Goal: Information Seeking & Learning: Learn about a topic

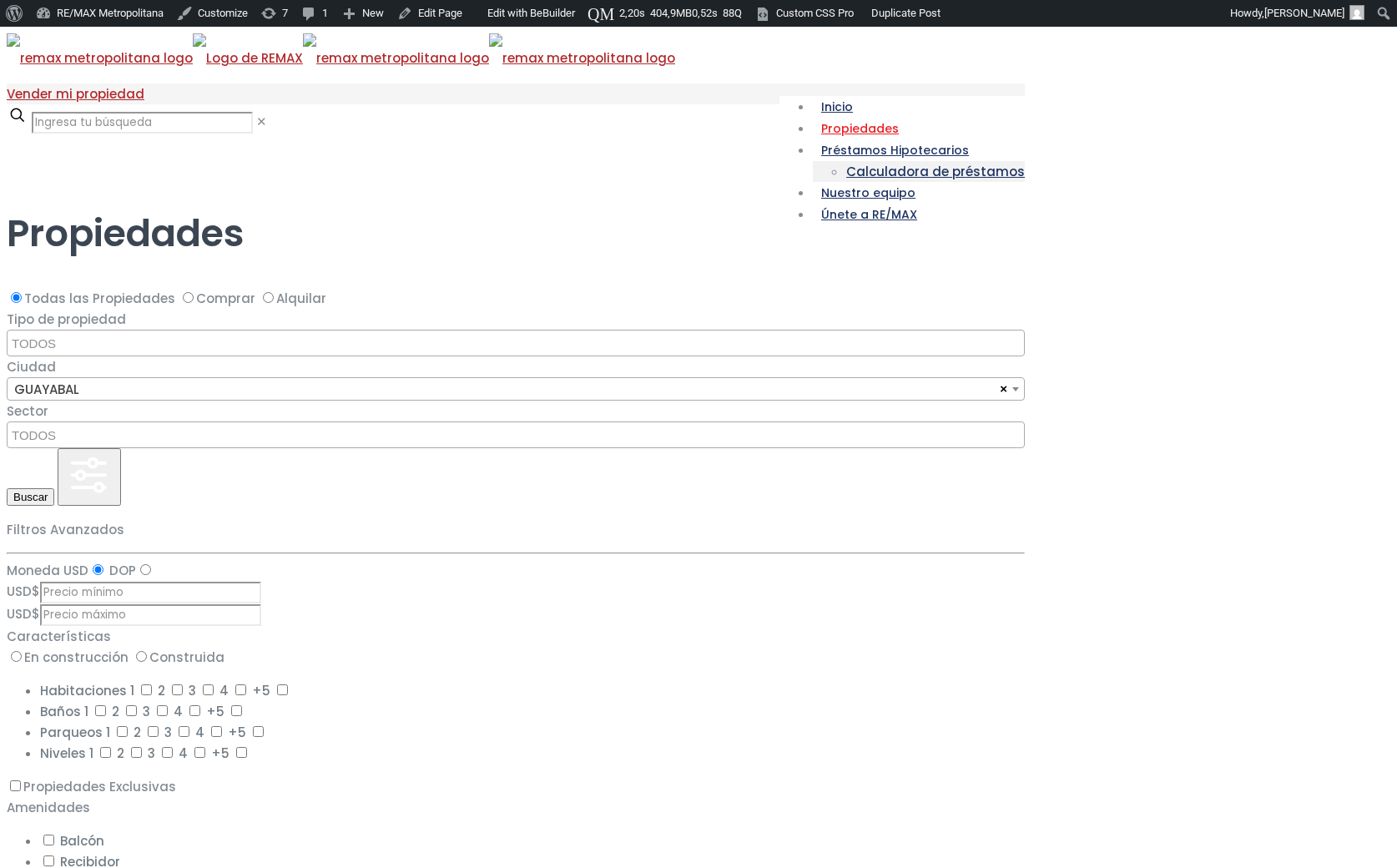
select select
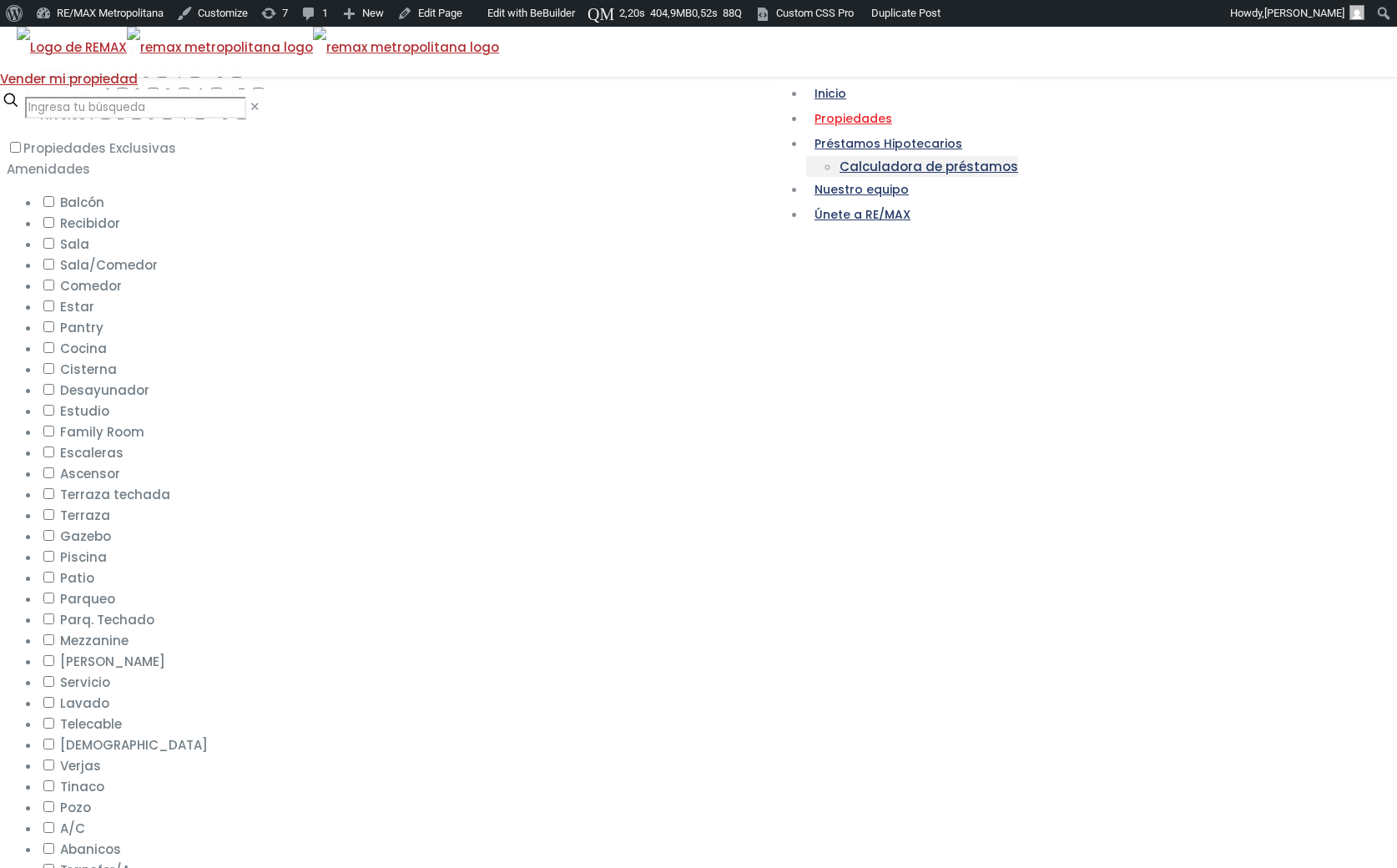
scroll to position [626, 0]
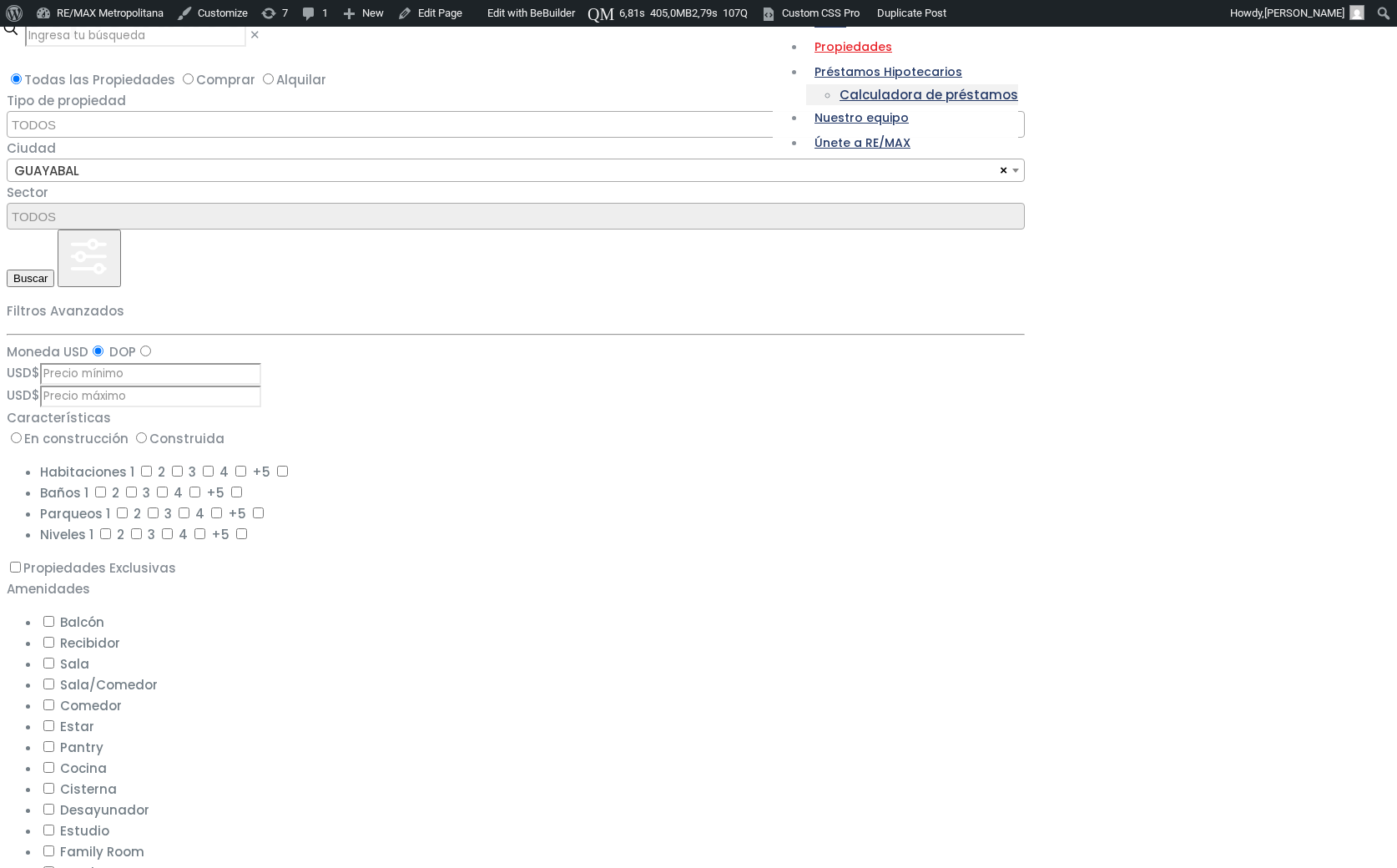
scroll to position [690, 0]
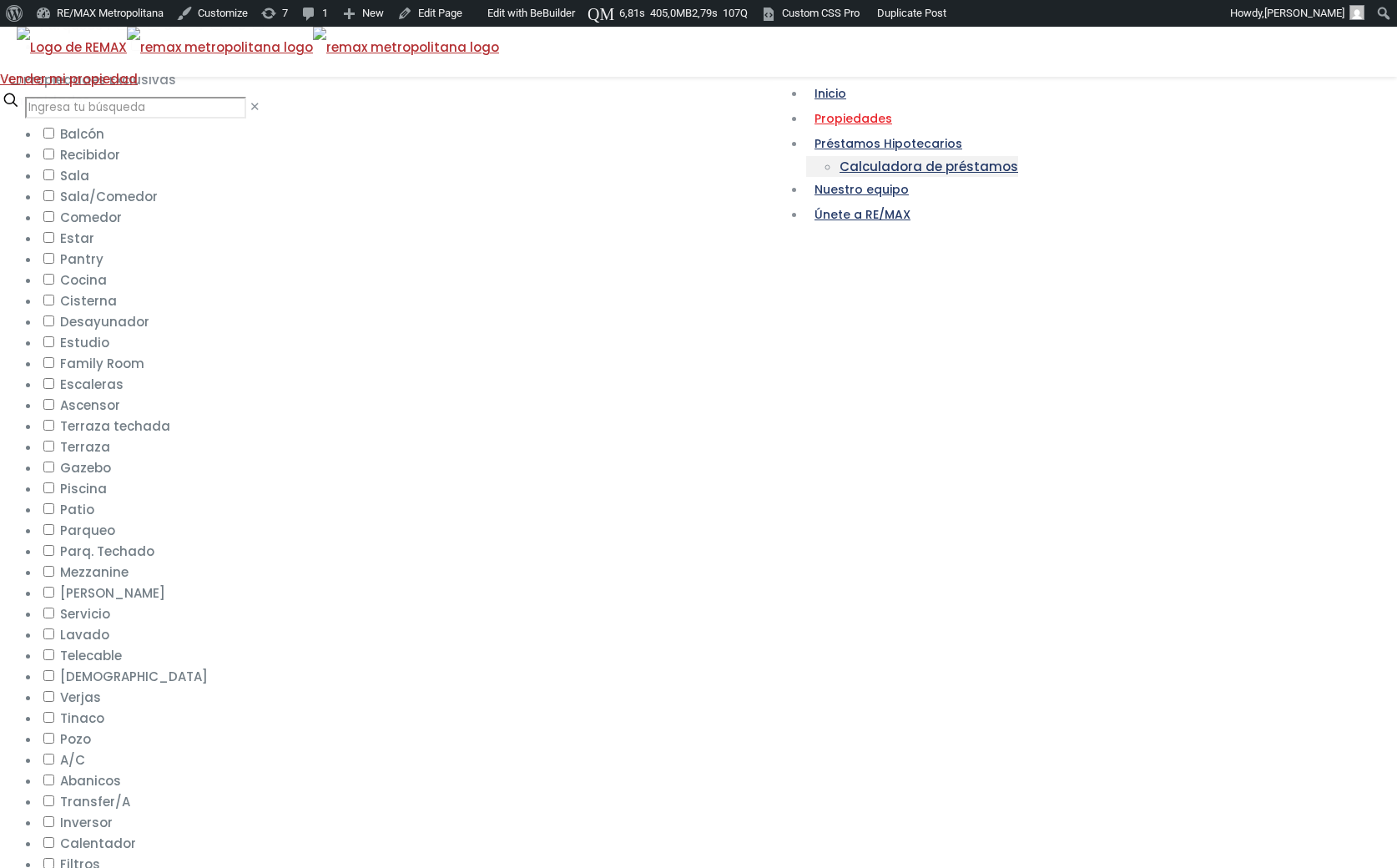
select select
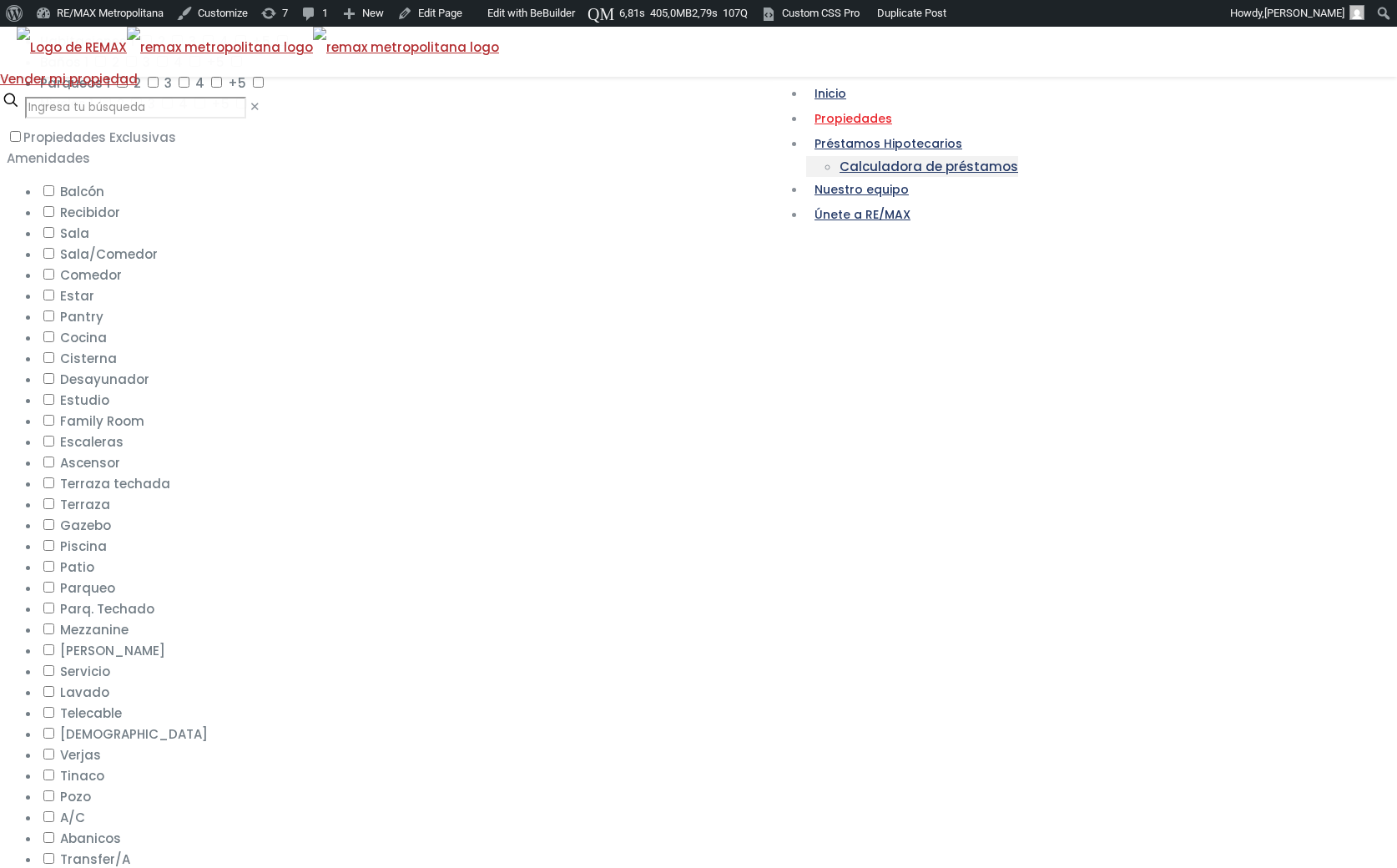
scroll to position [636, 0]
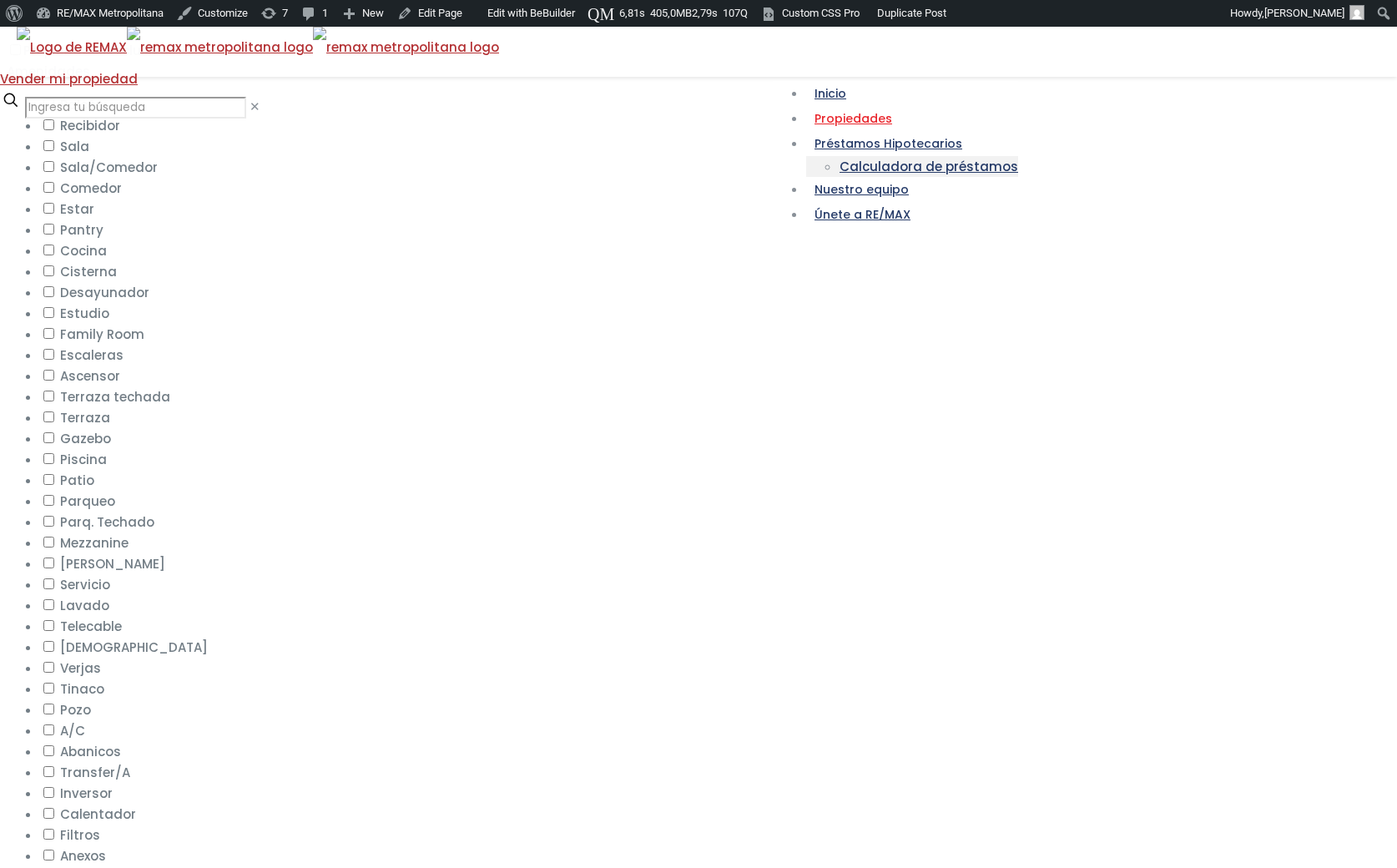
scroll to position [724, 0]
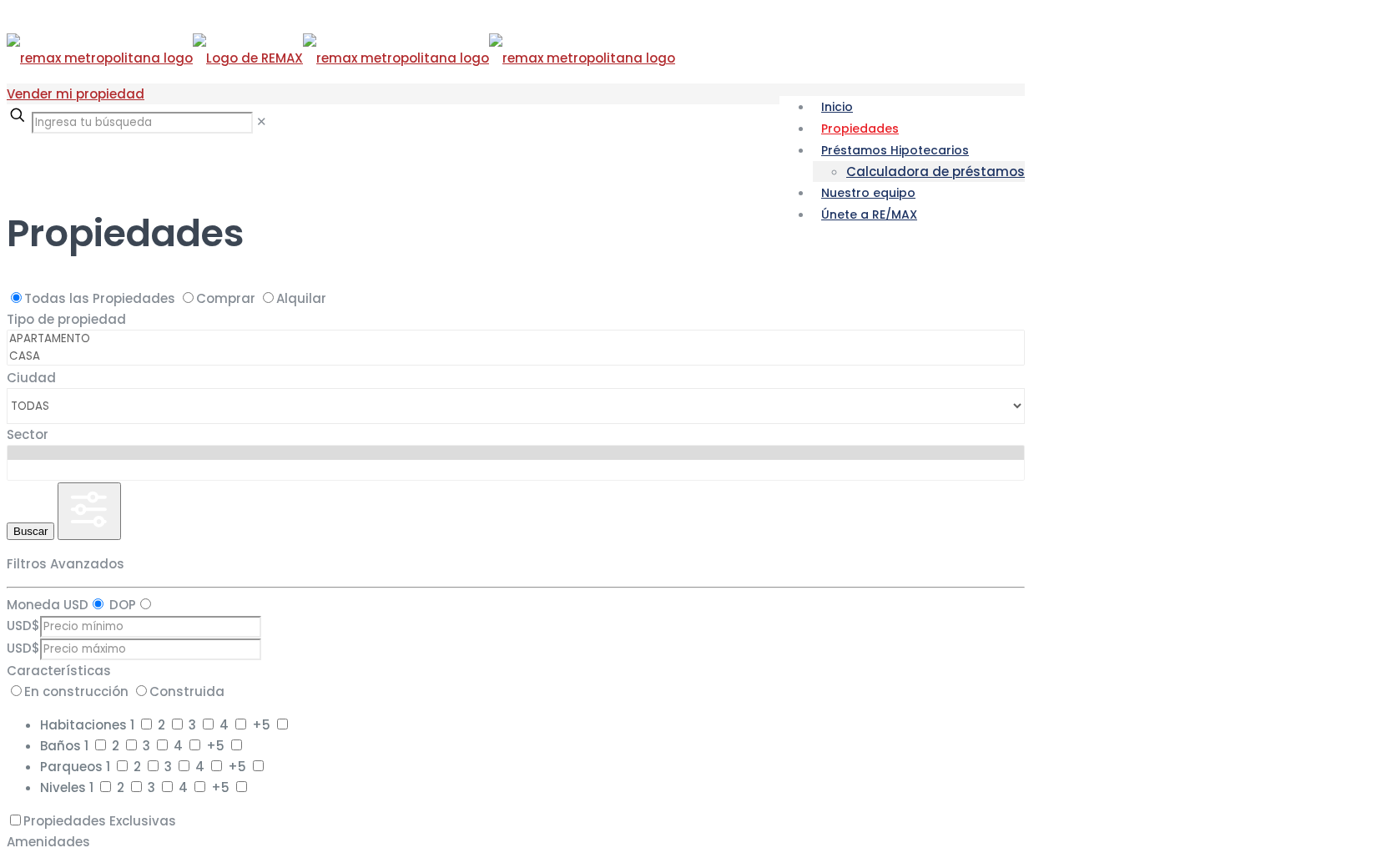
select select
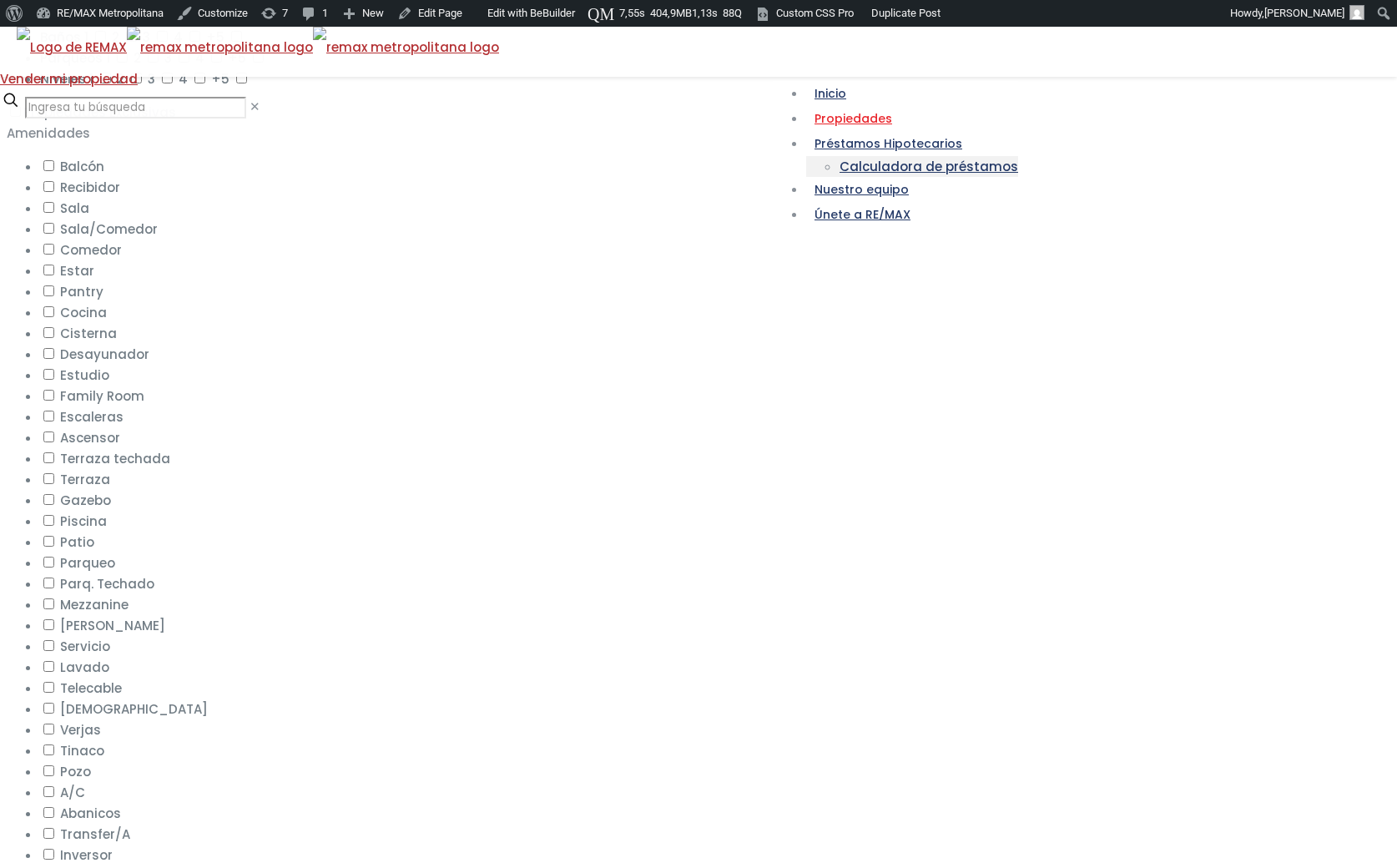
scroll to position [658, 0]
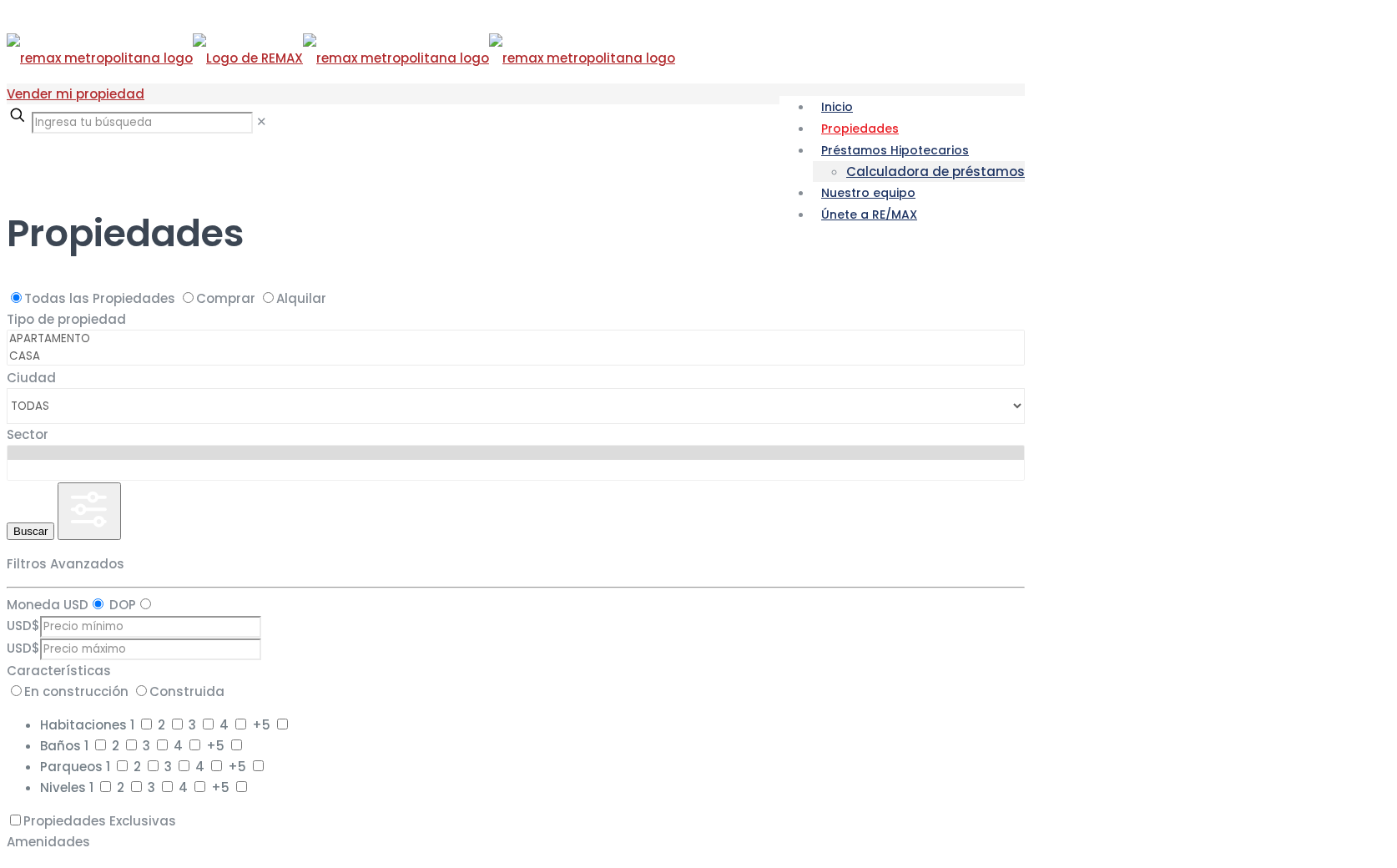
select select
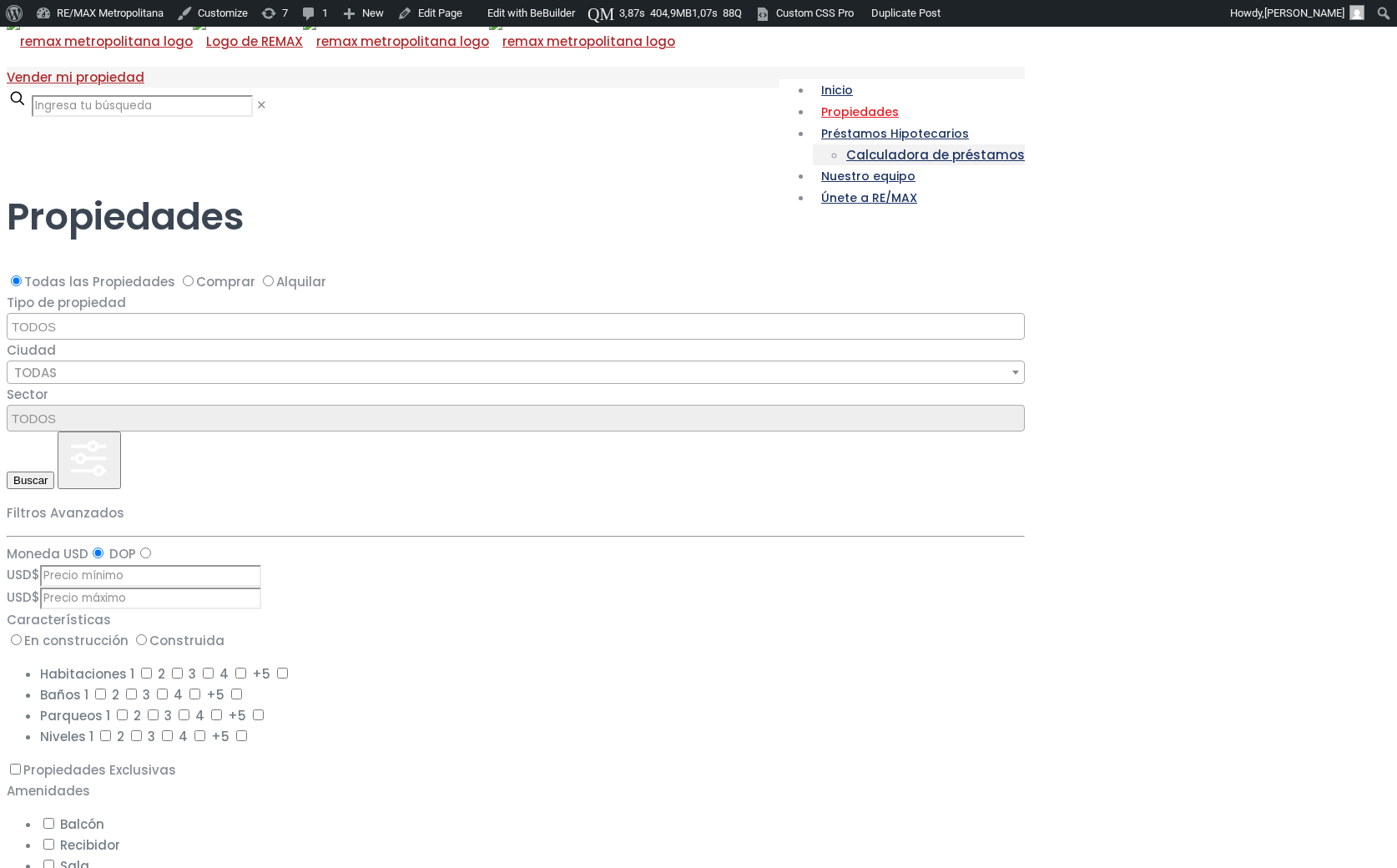
scroll to position [21, 0]
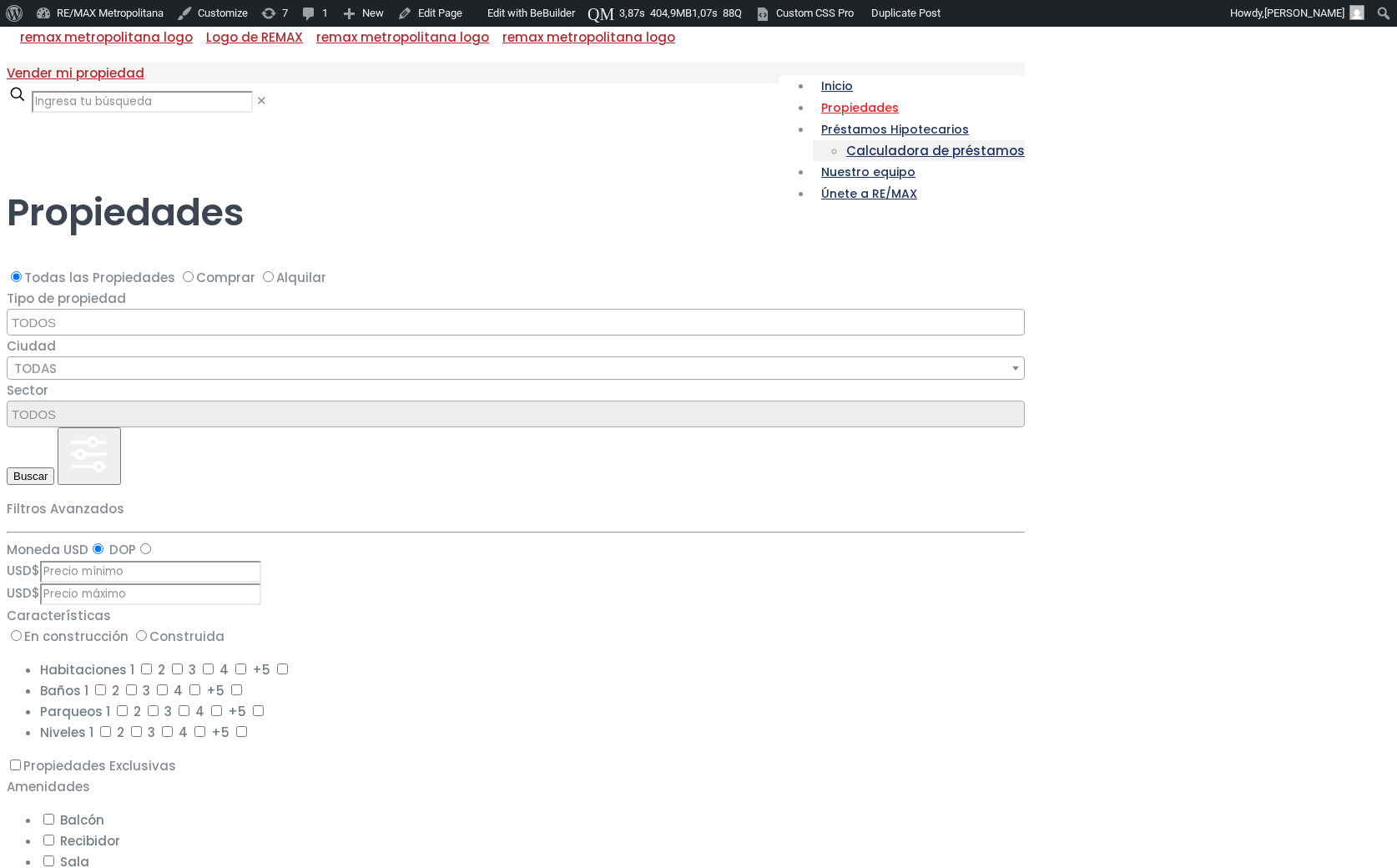
click at [139, 143] on div at bounding box center [524, 143] width 1035 height 0
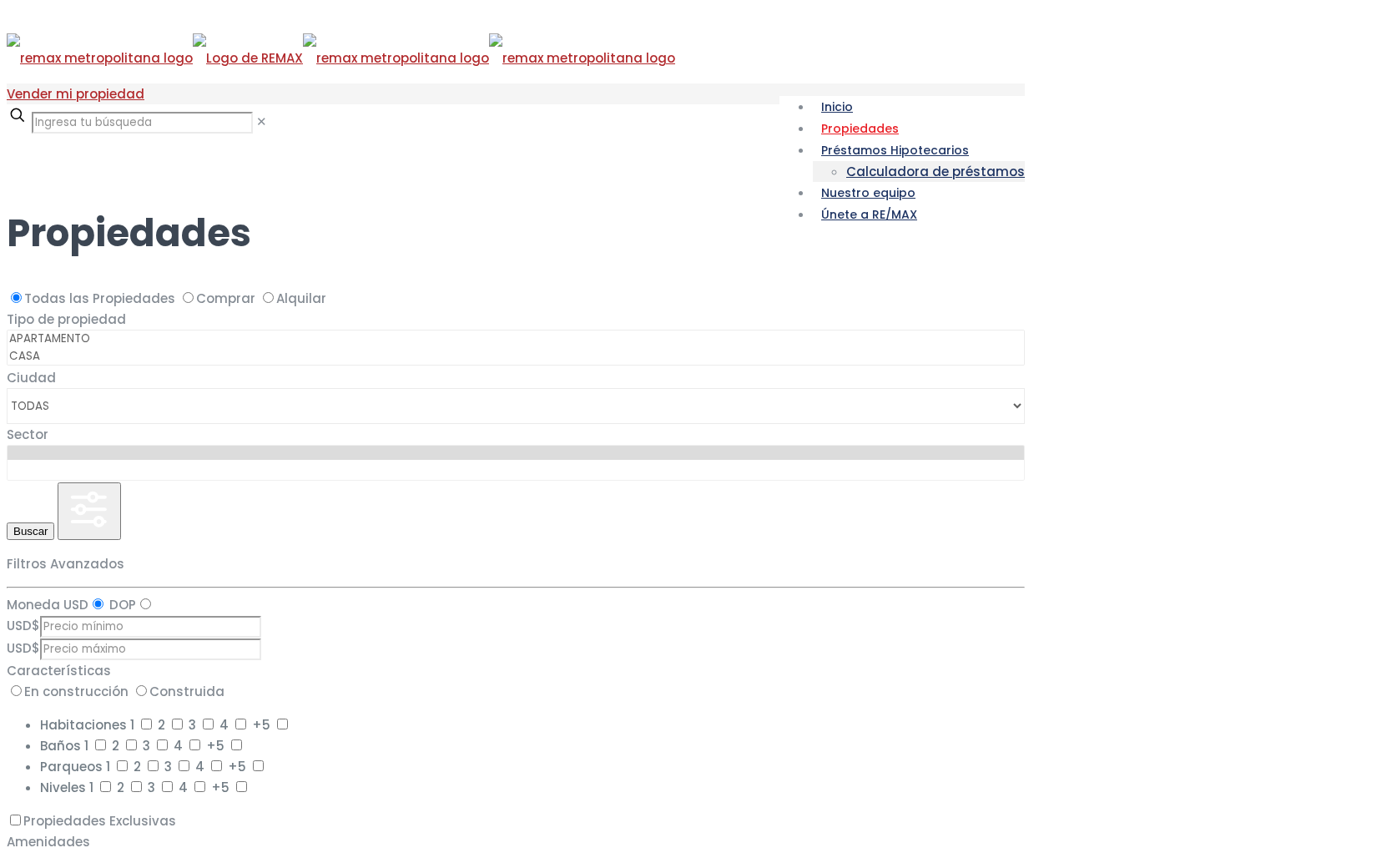
select select
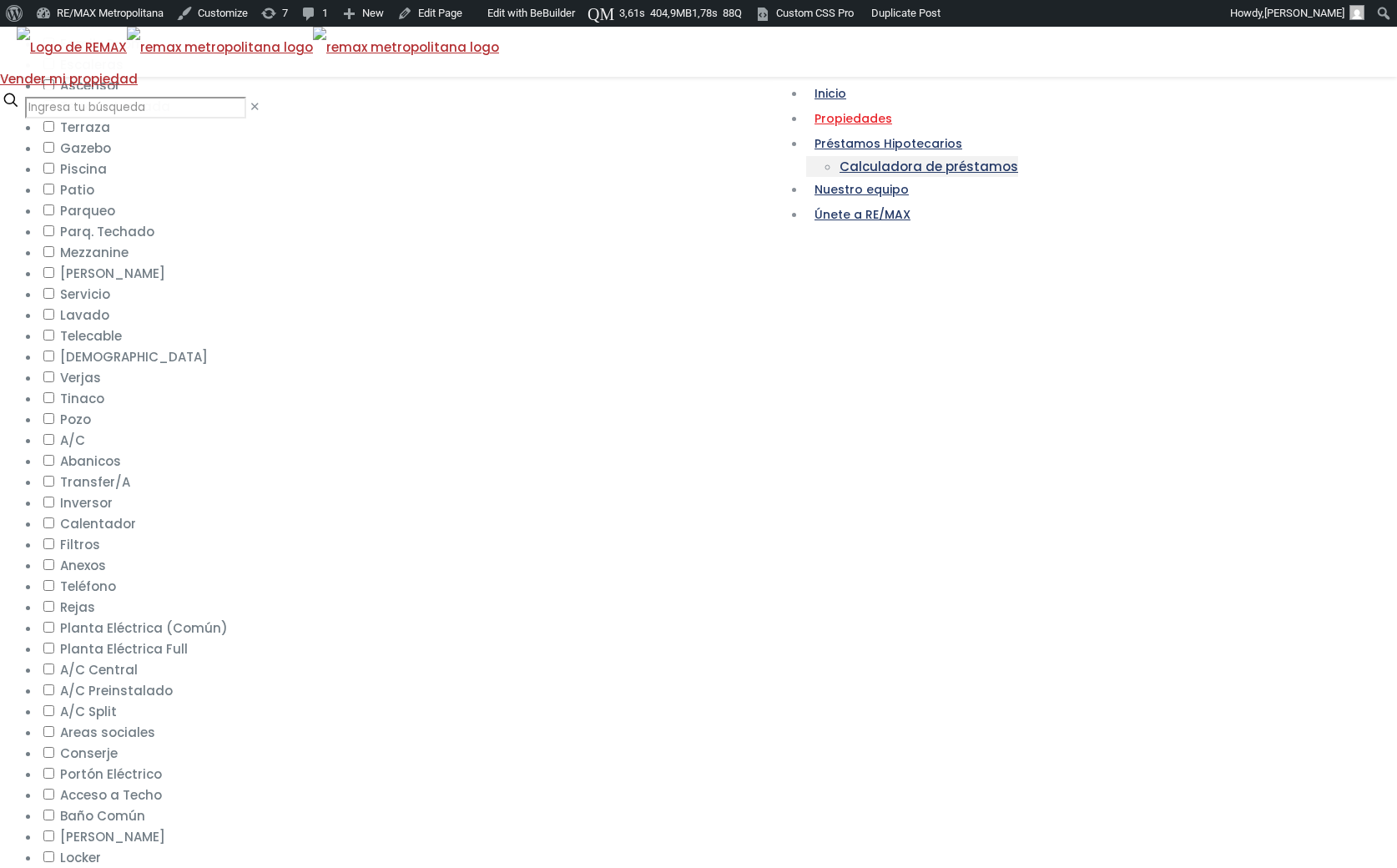
scroll to position [804, 0]
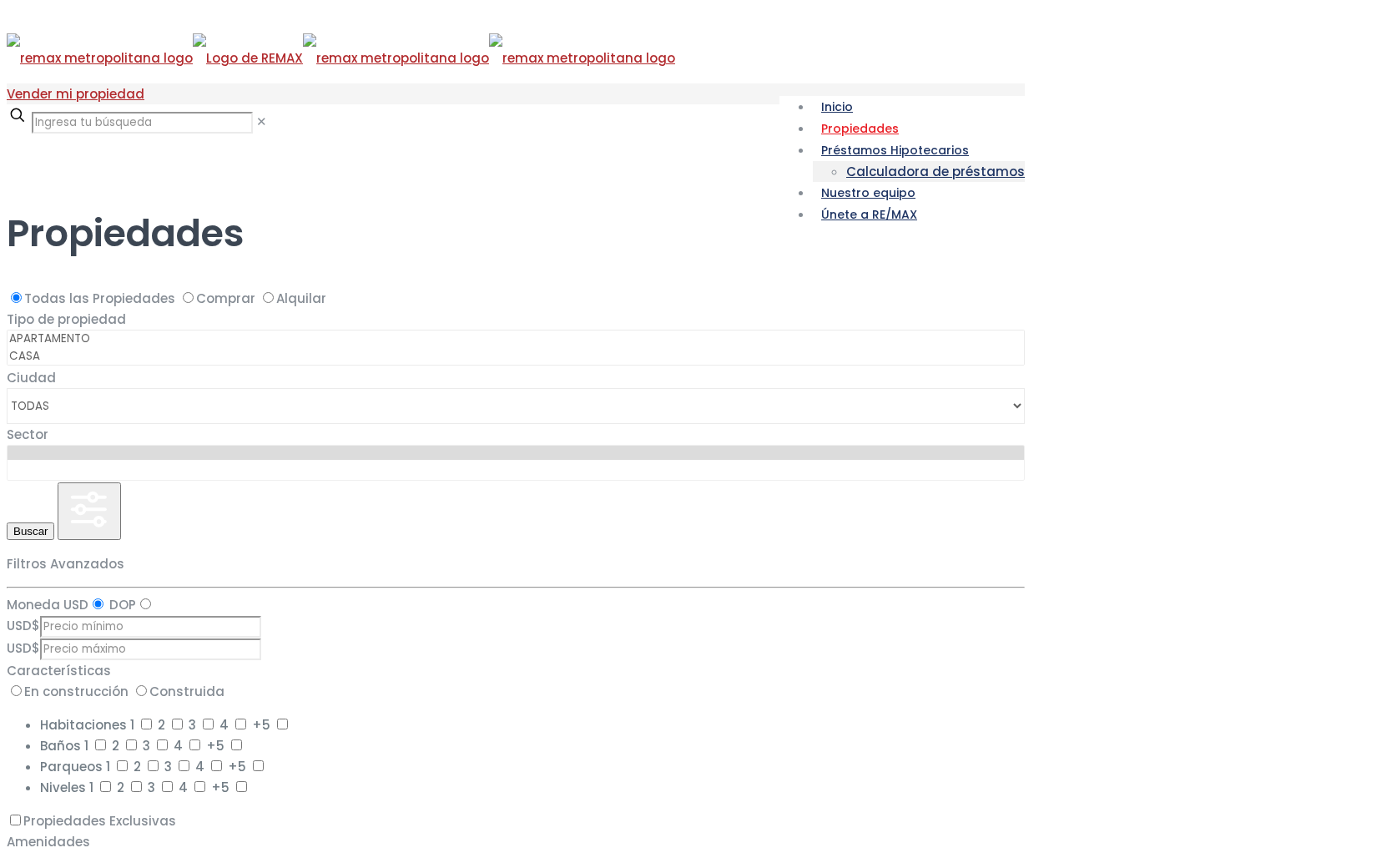
select select
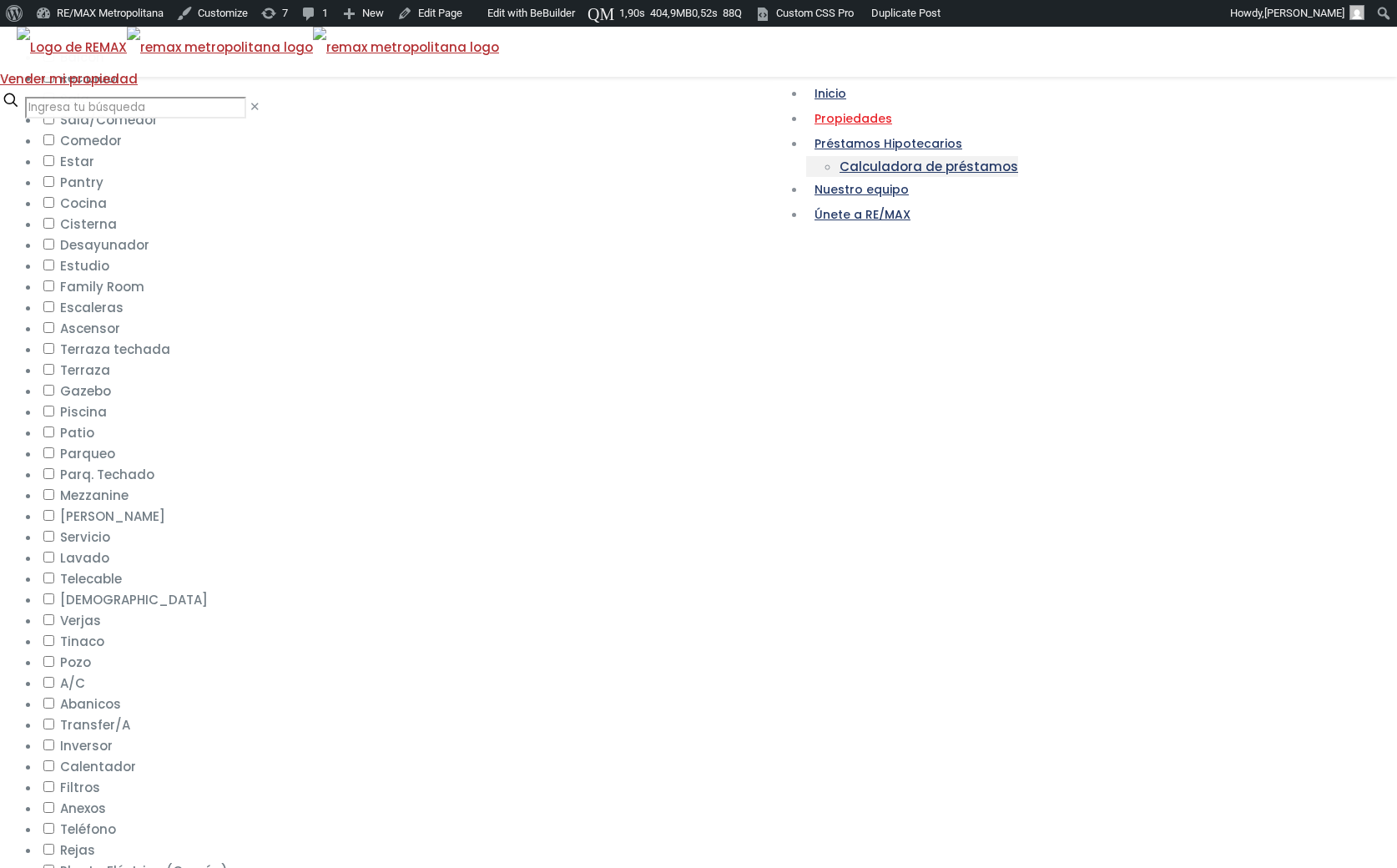
scroll to position [766, 0]
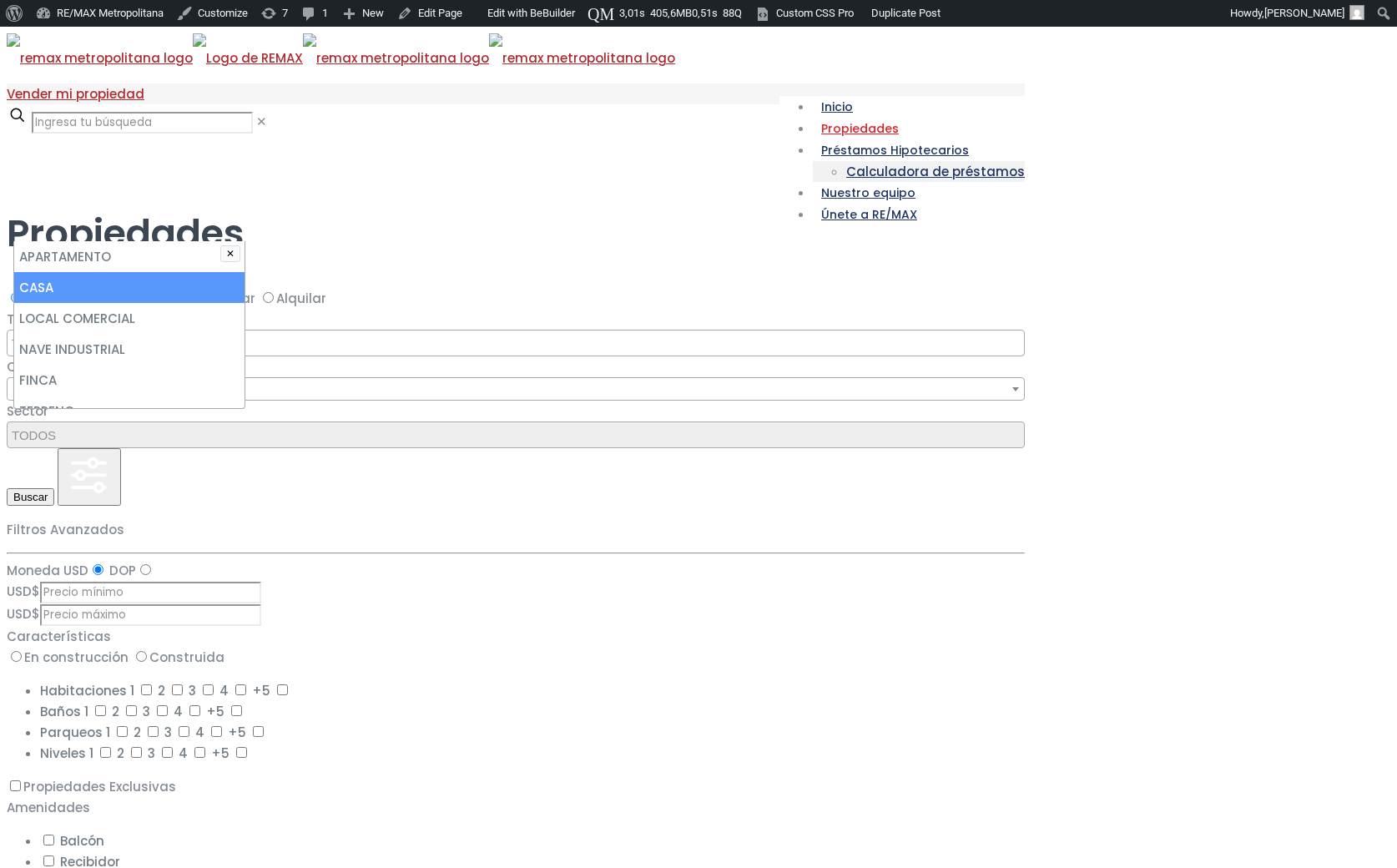
click at [245, 303] on li "CASA" at bounding box center [129, 287] width 231 height 31
select select "house"
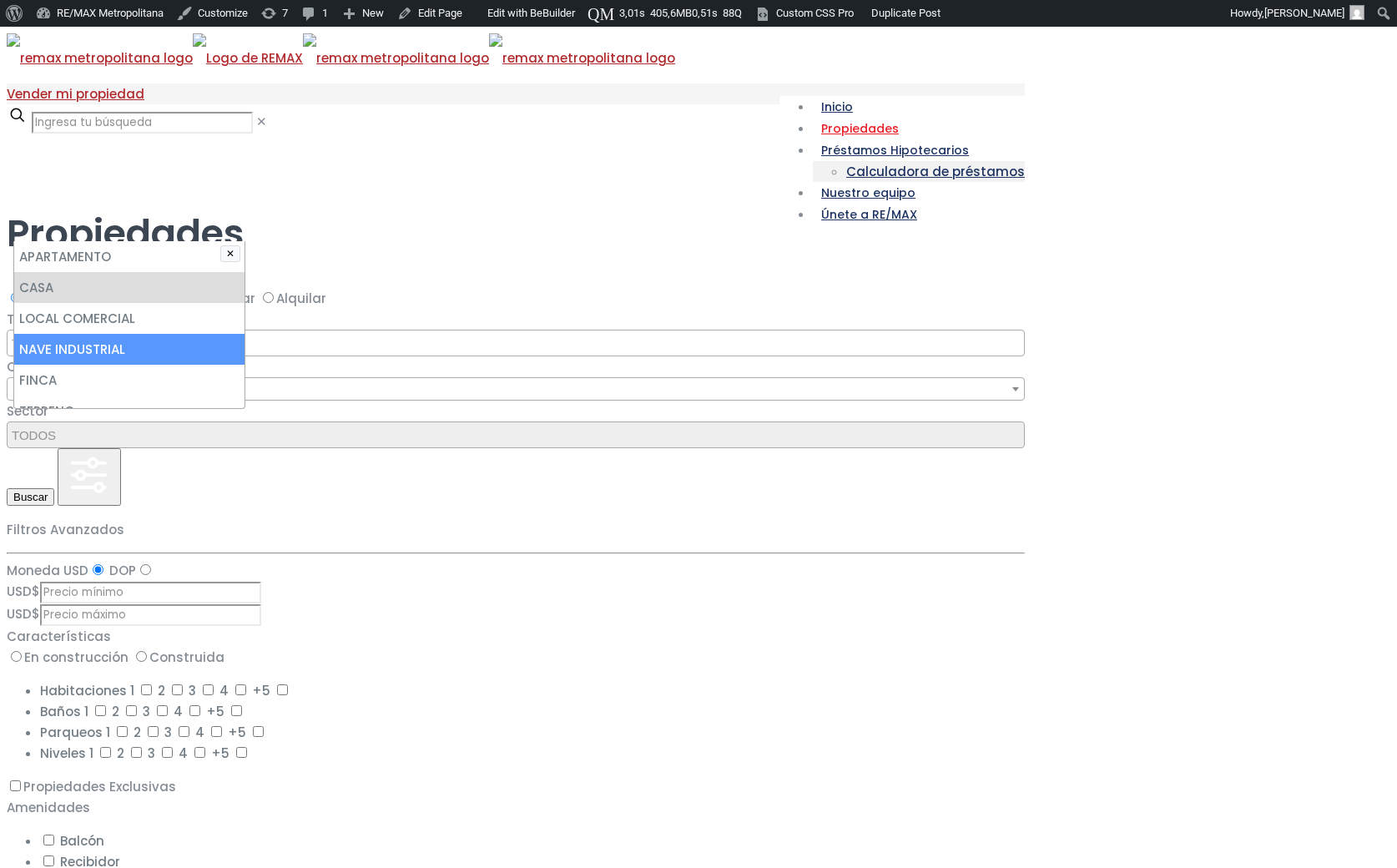
click at [245, 365] on li "NAVE INDUSTRIAL" at bounding box center [129, 349] width 231 height 31
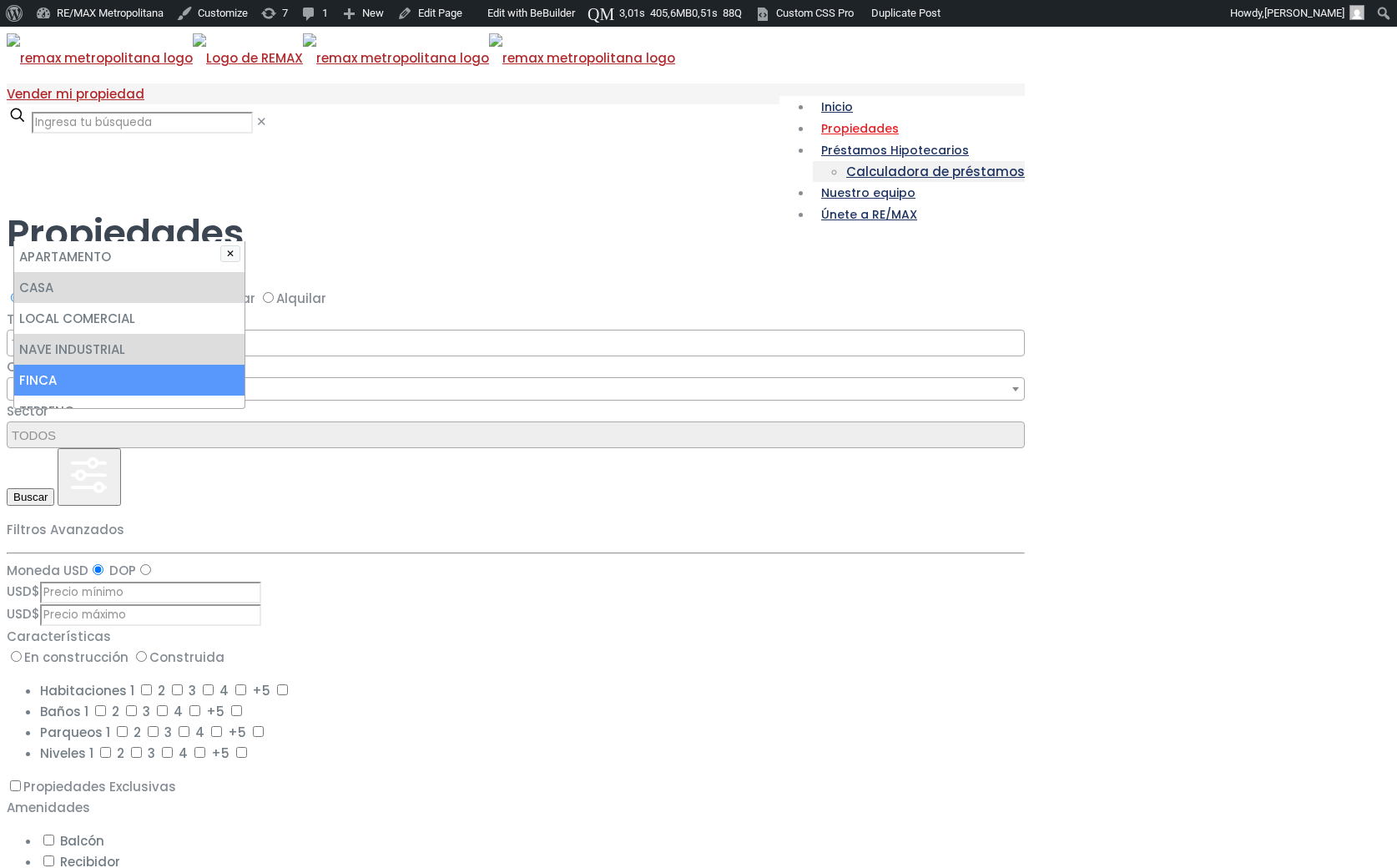
click at [245, 396] on li "FINCA" at bounding box center [129, 380] width 231 height 31
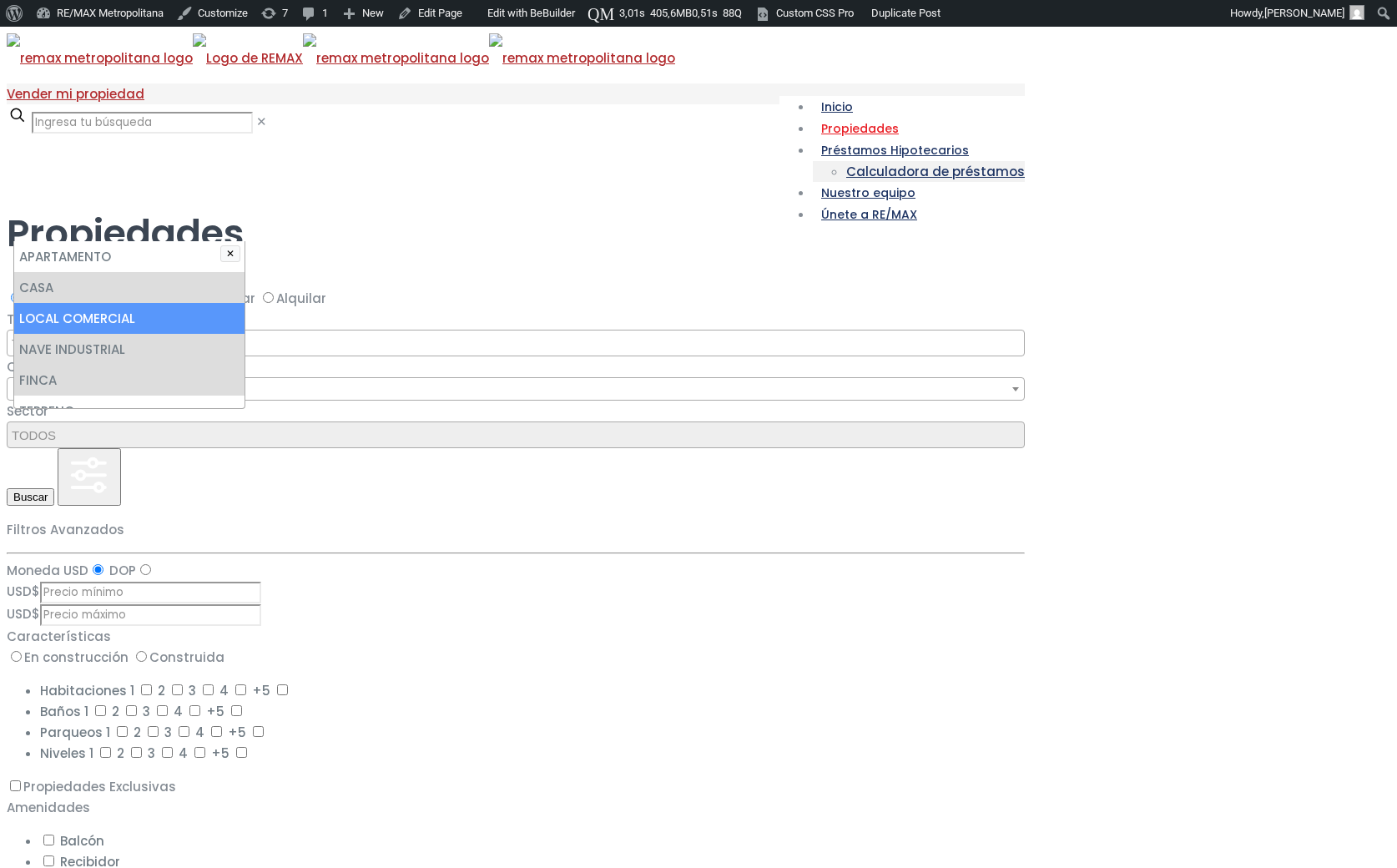
click at [123, 164] on div at bounding box center [524, 164] width 1035 height 0
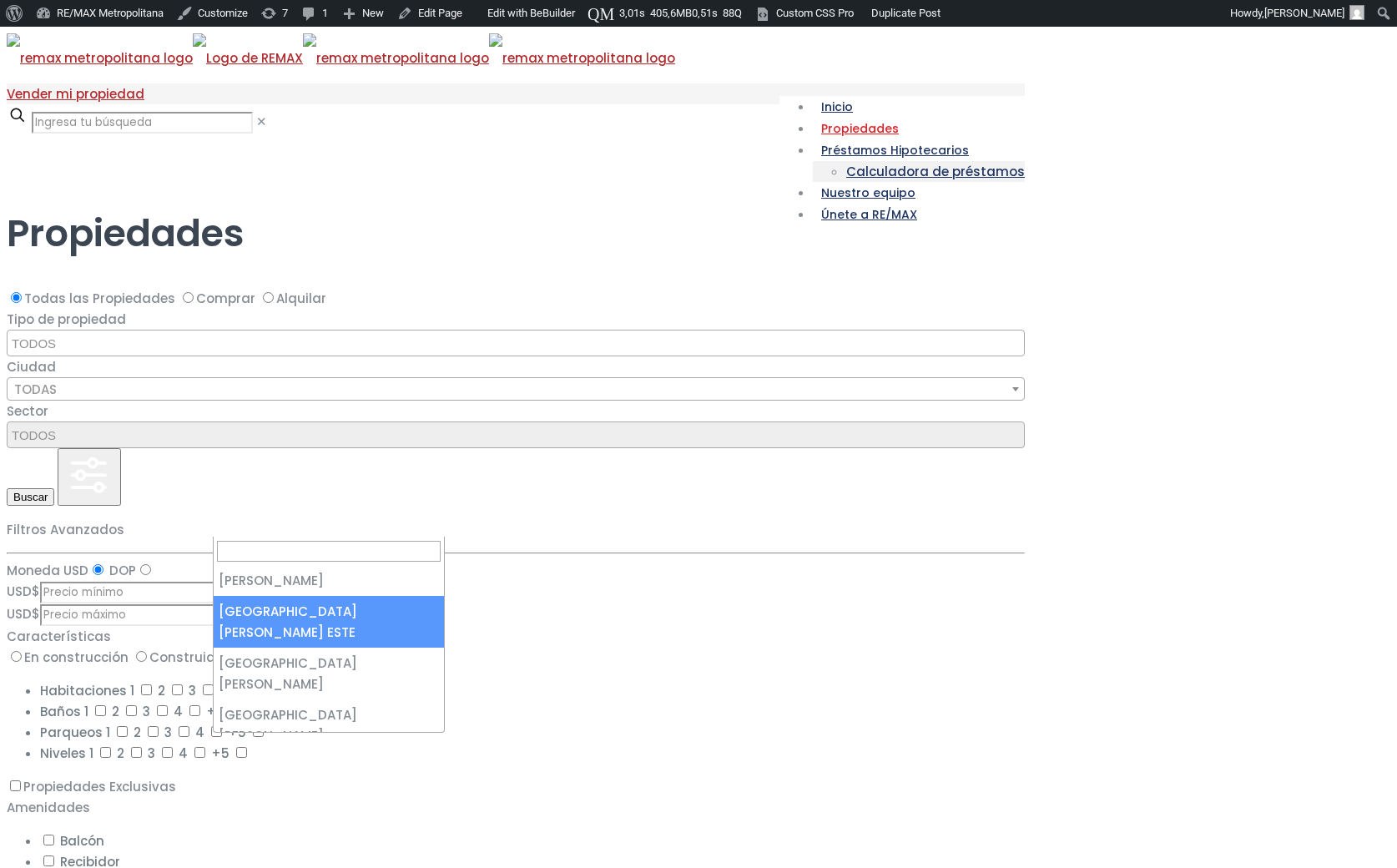
select select "148"
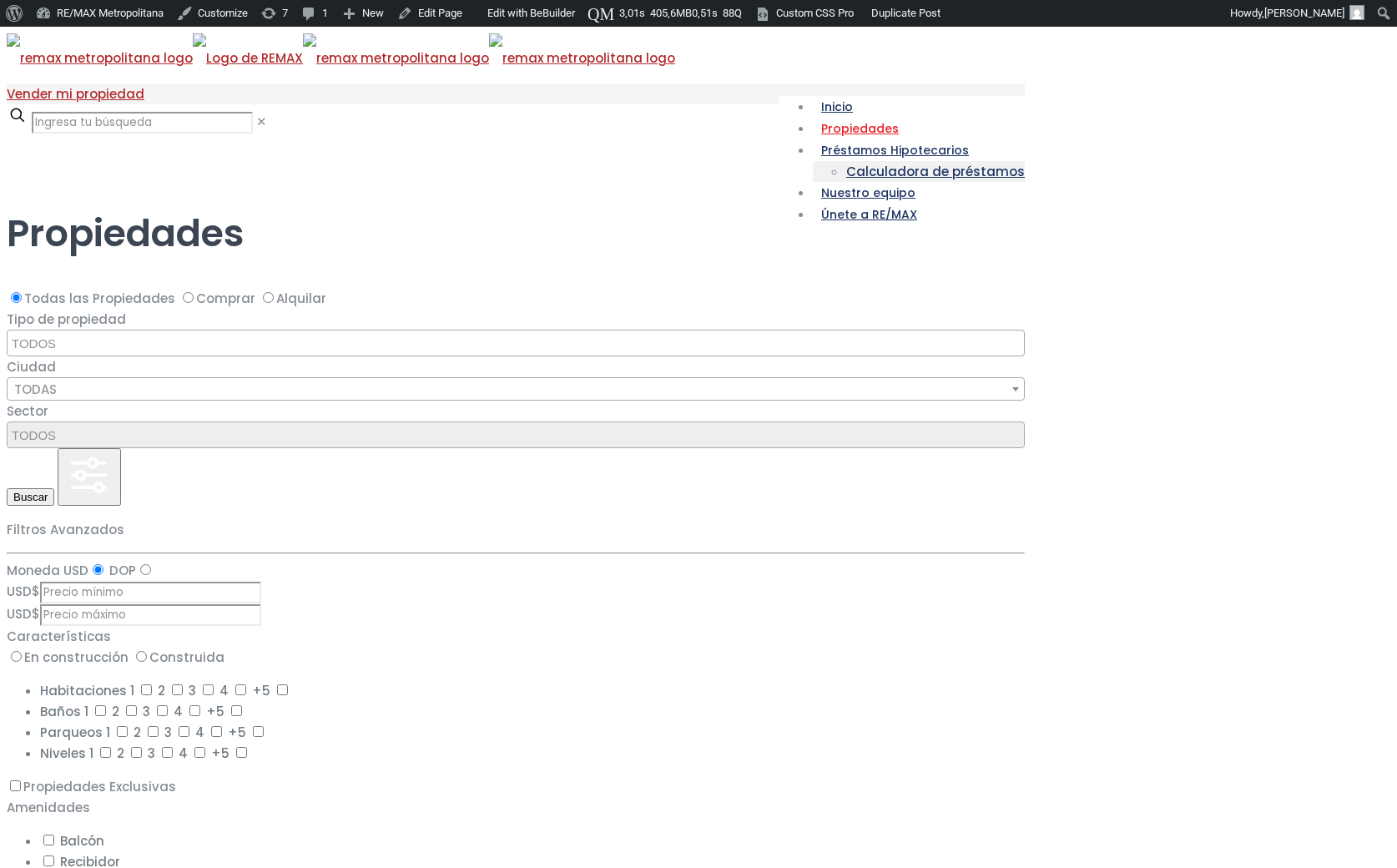
select select "13154"
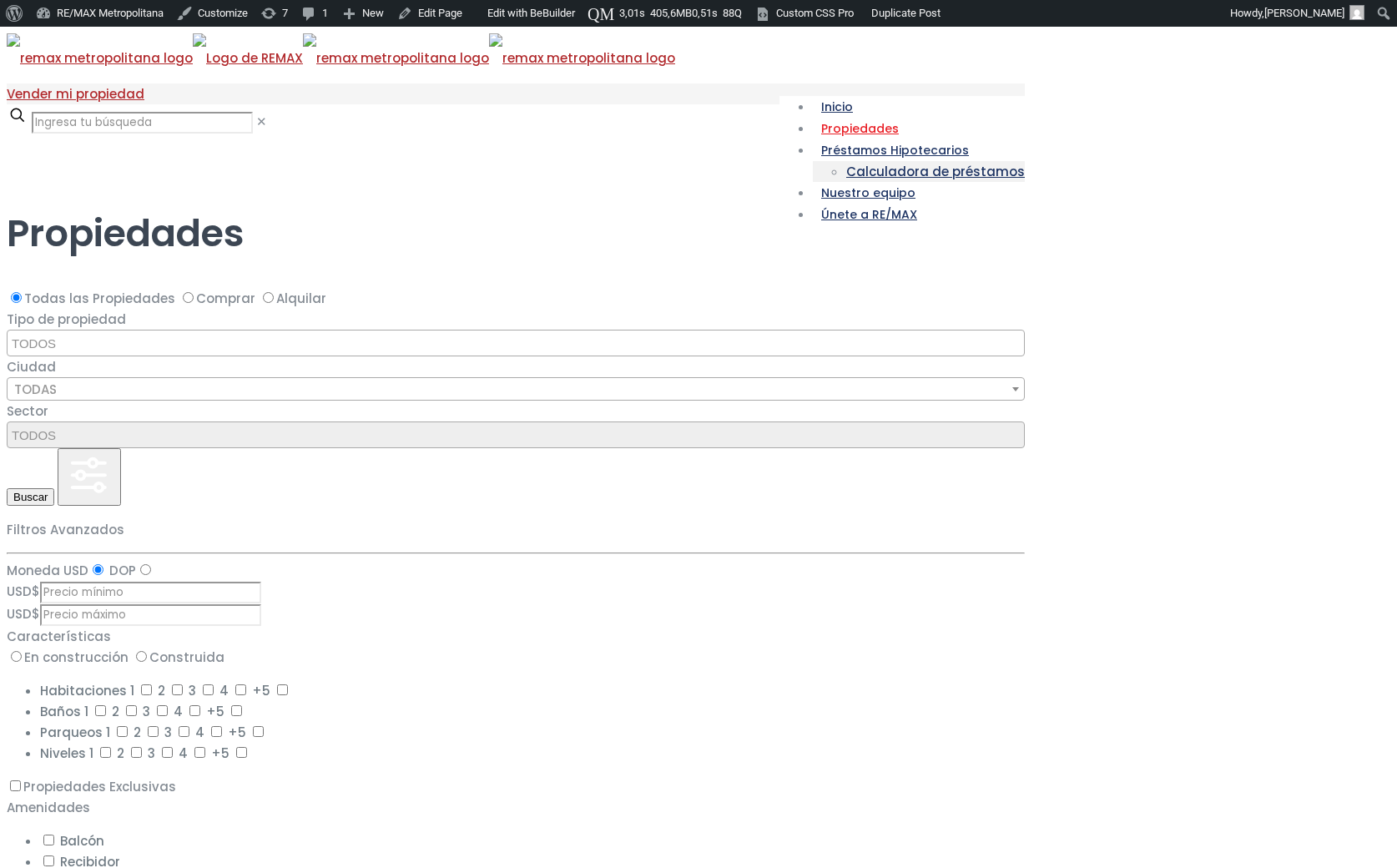
click at [138, 164] on div at bounding box center [524, 164] width 1035 height 0
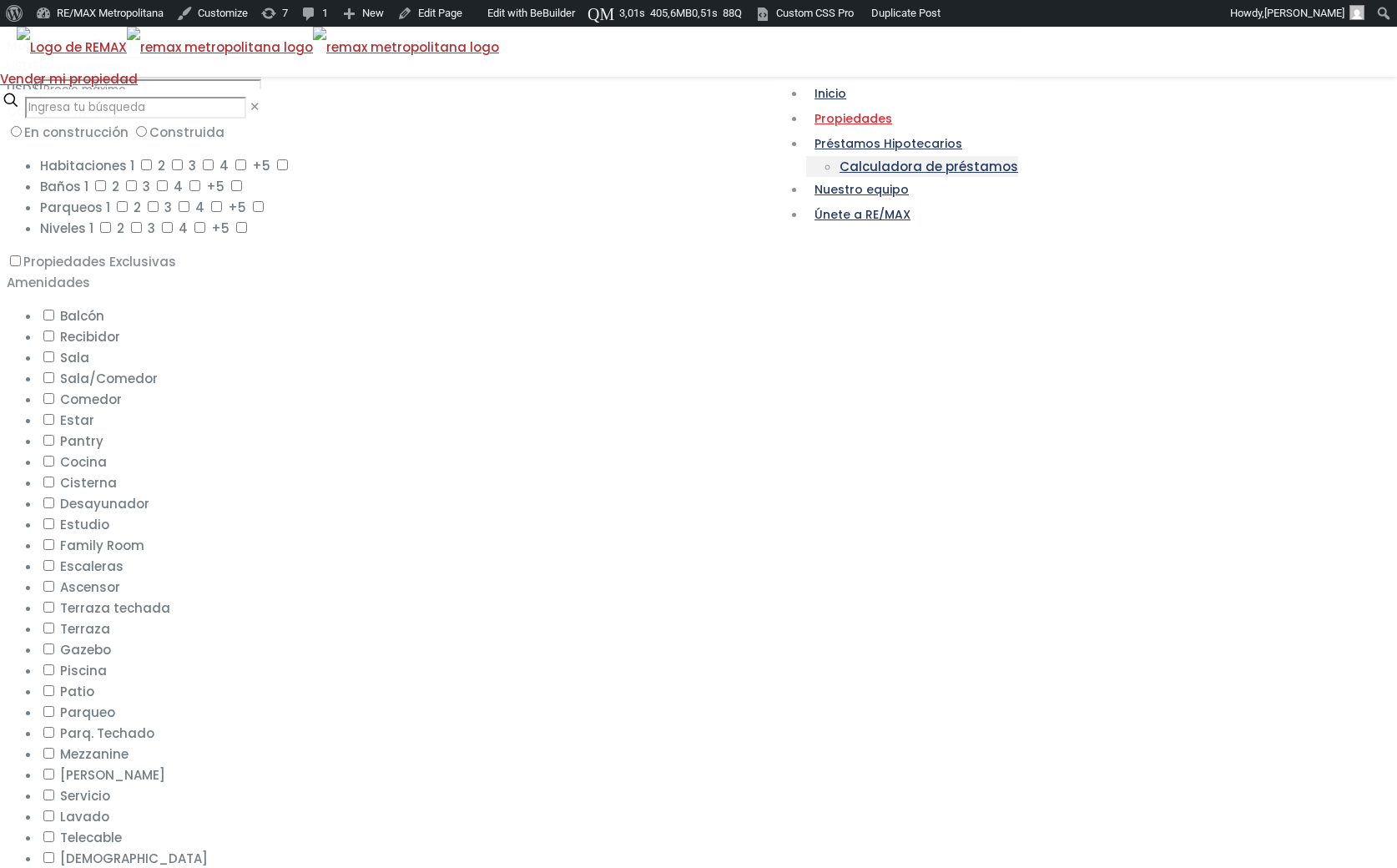
scroll to position [509, 0]
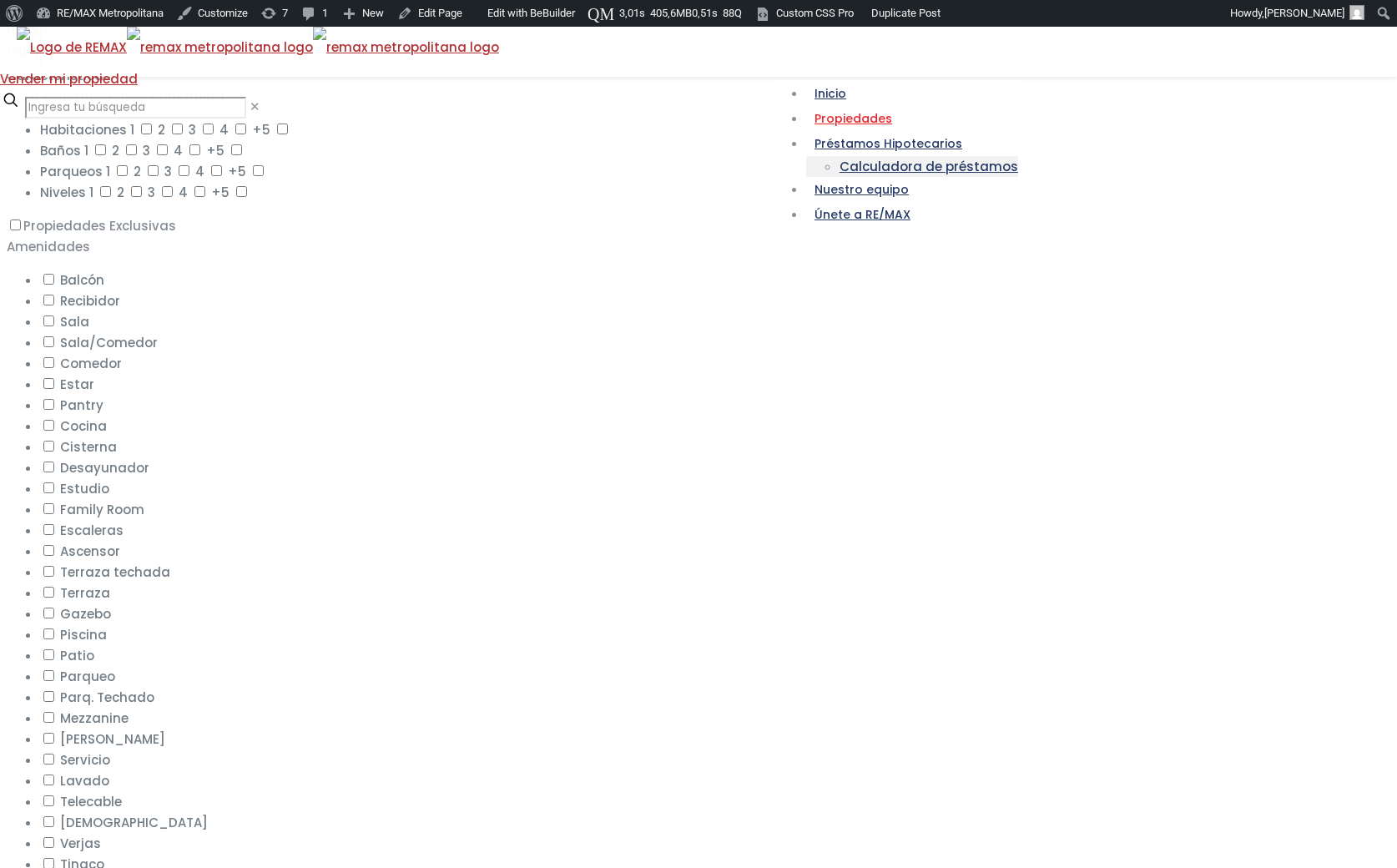
scroll to position [550, 0]
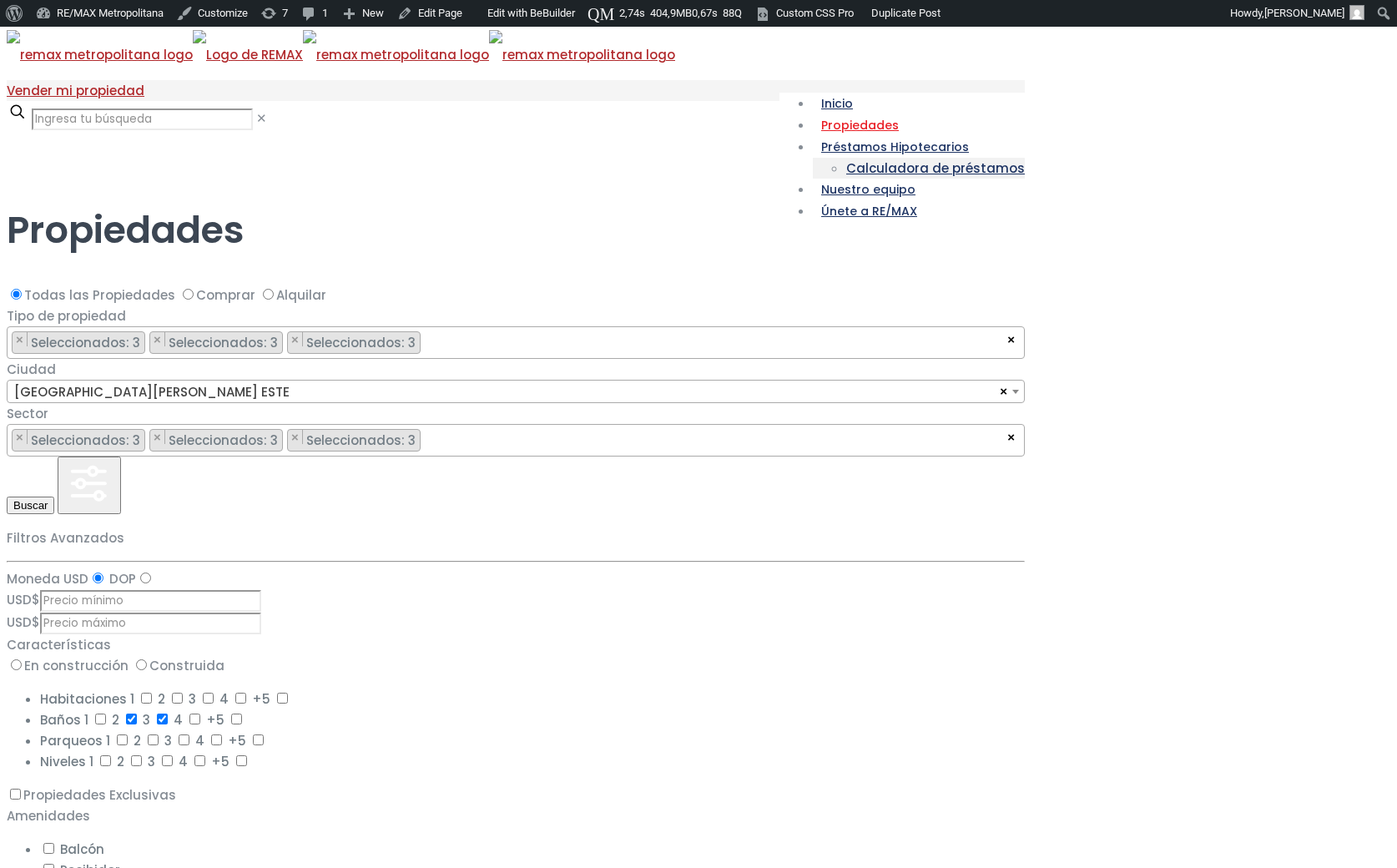
scroll to position [9, 0]
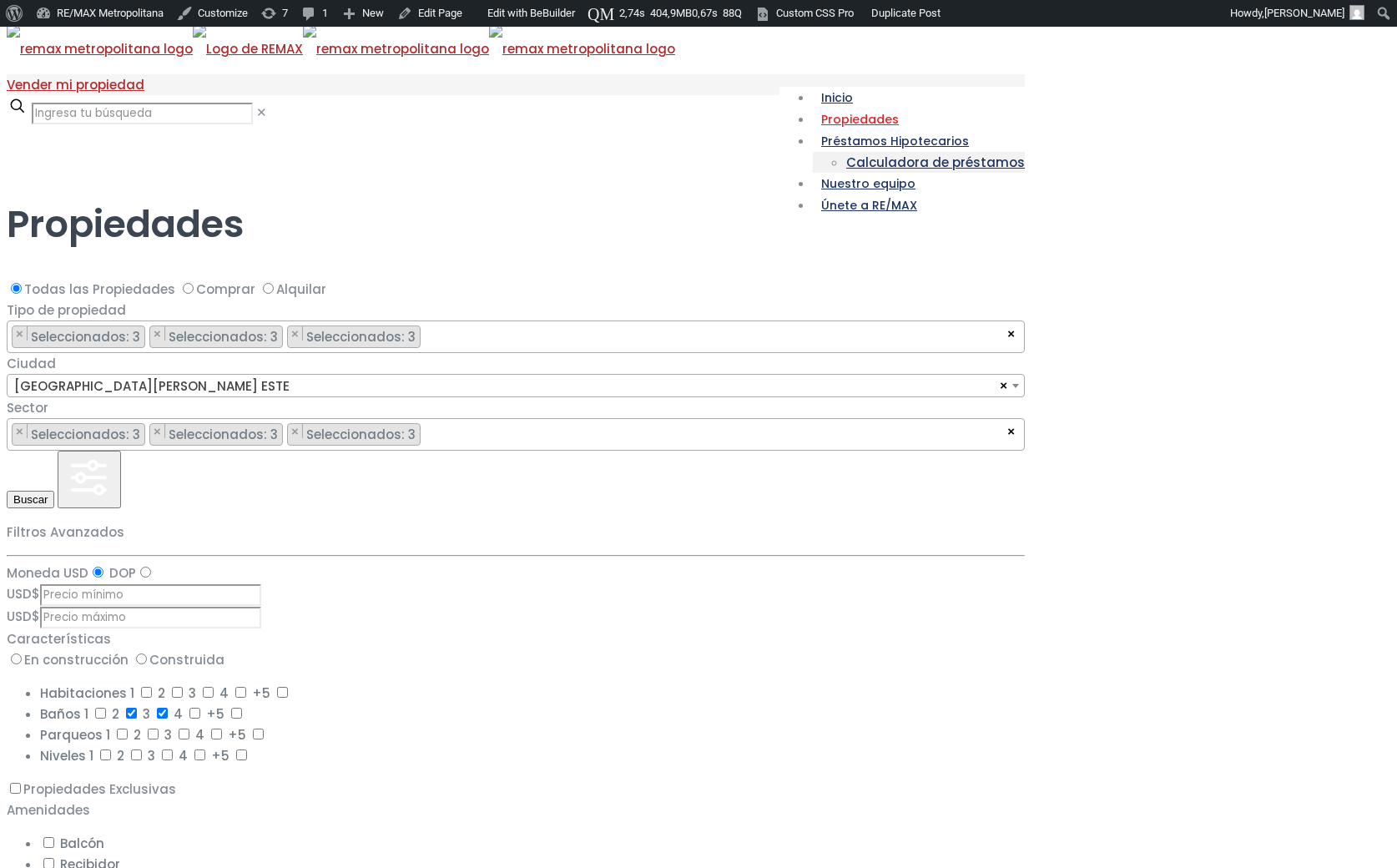
select select "13154"
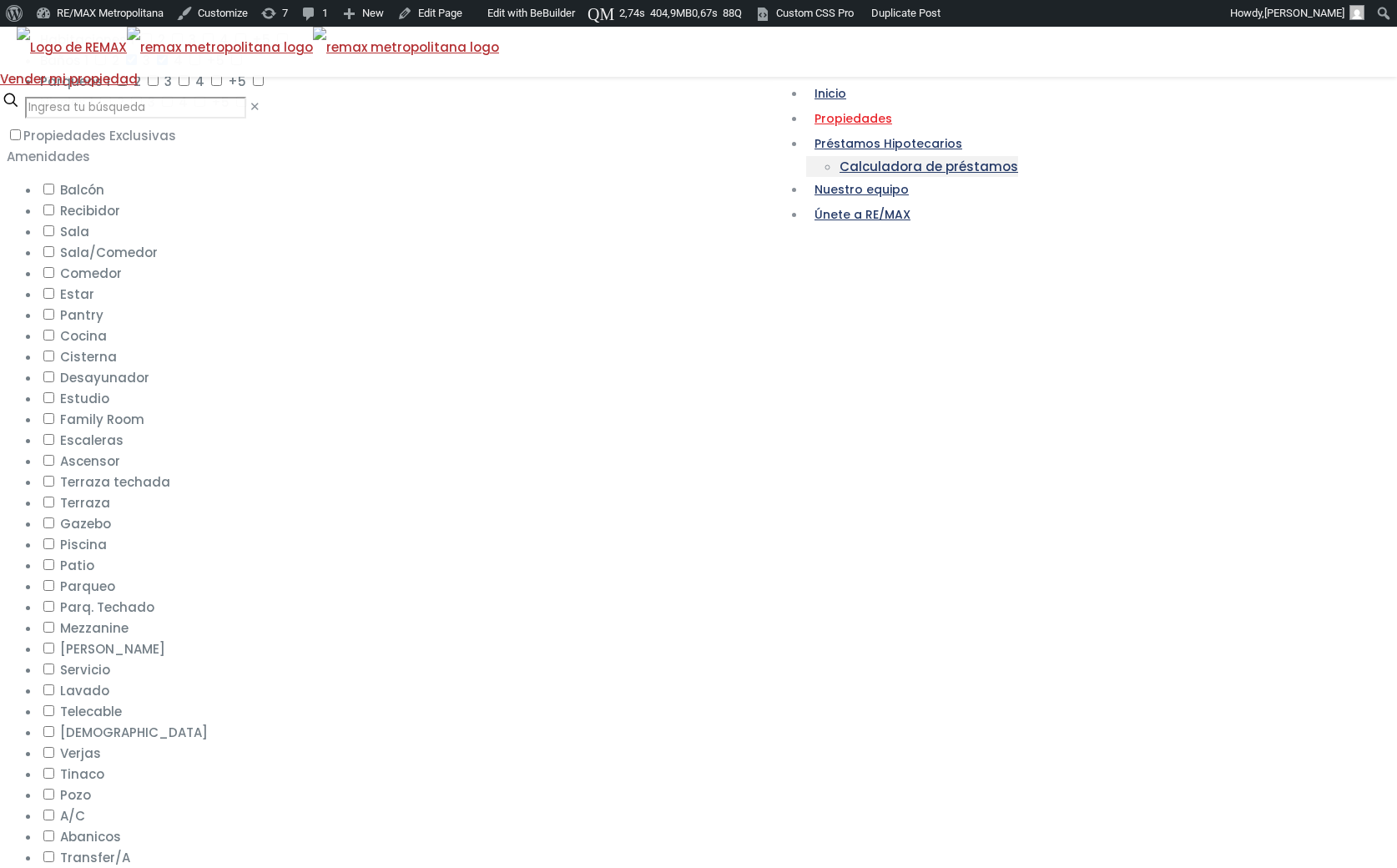
scroll to position [642, 0]
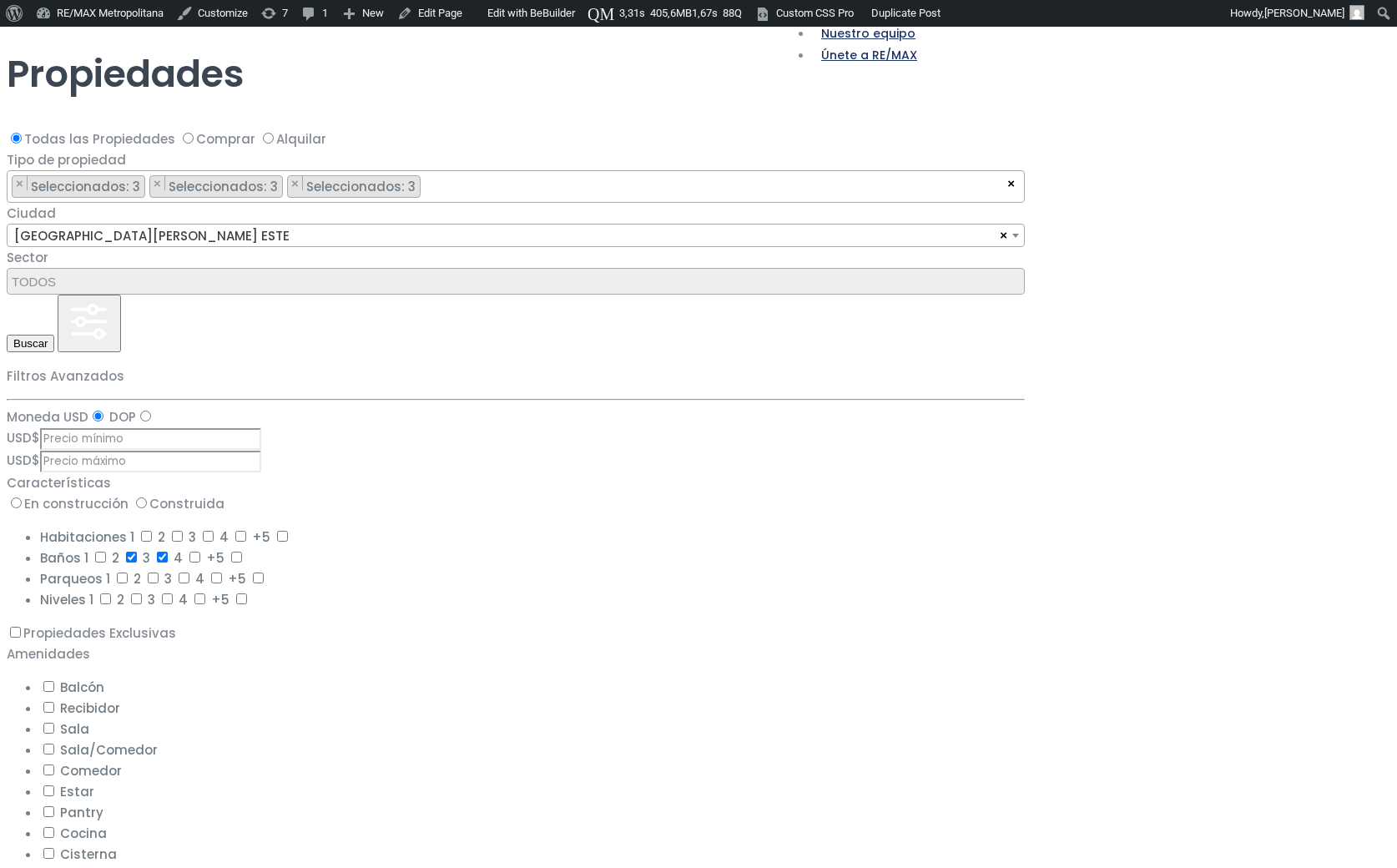
select select "13154"
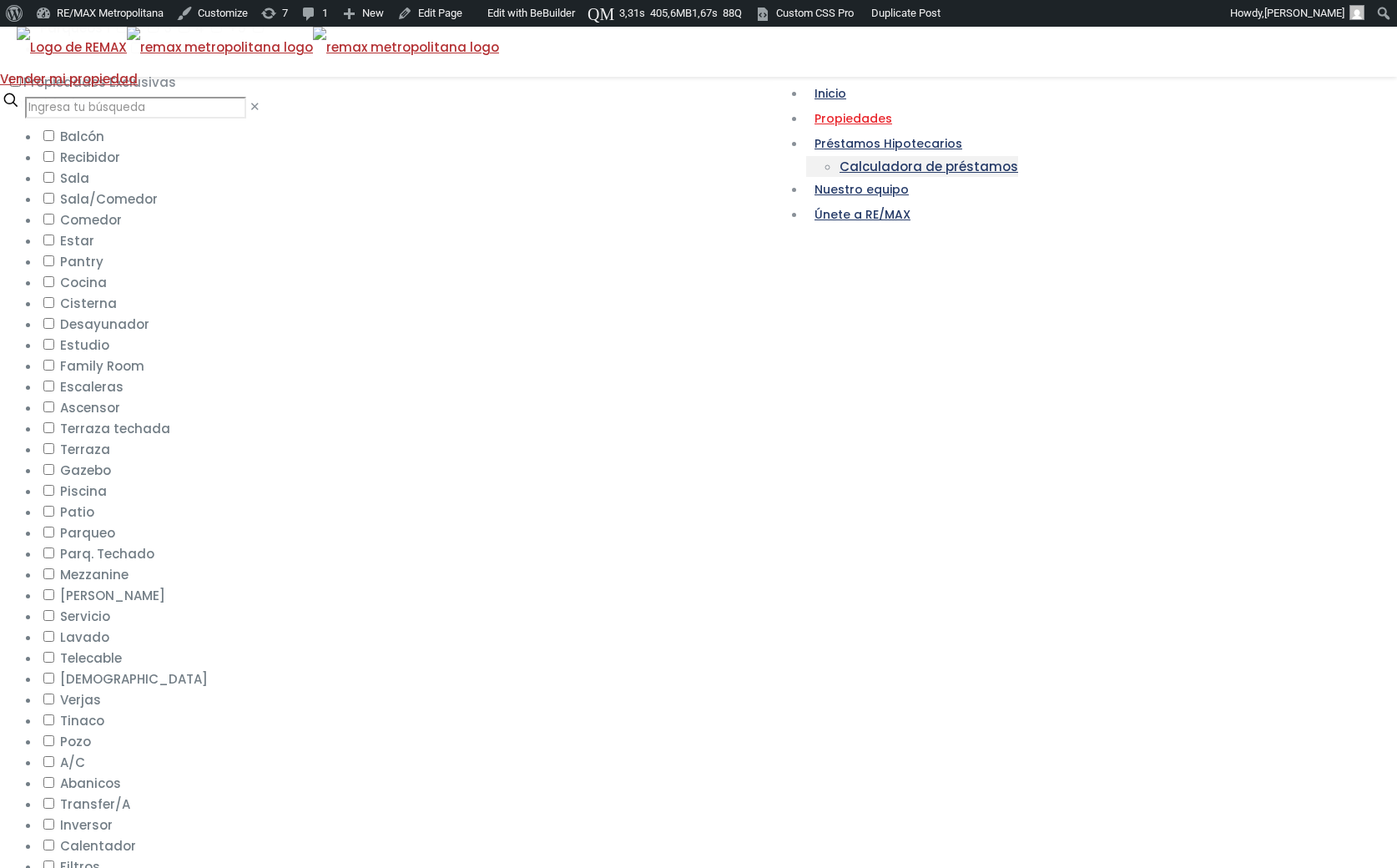
scroll to position [696, 0]
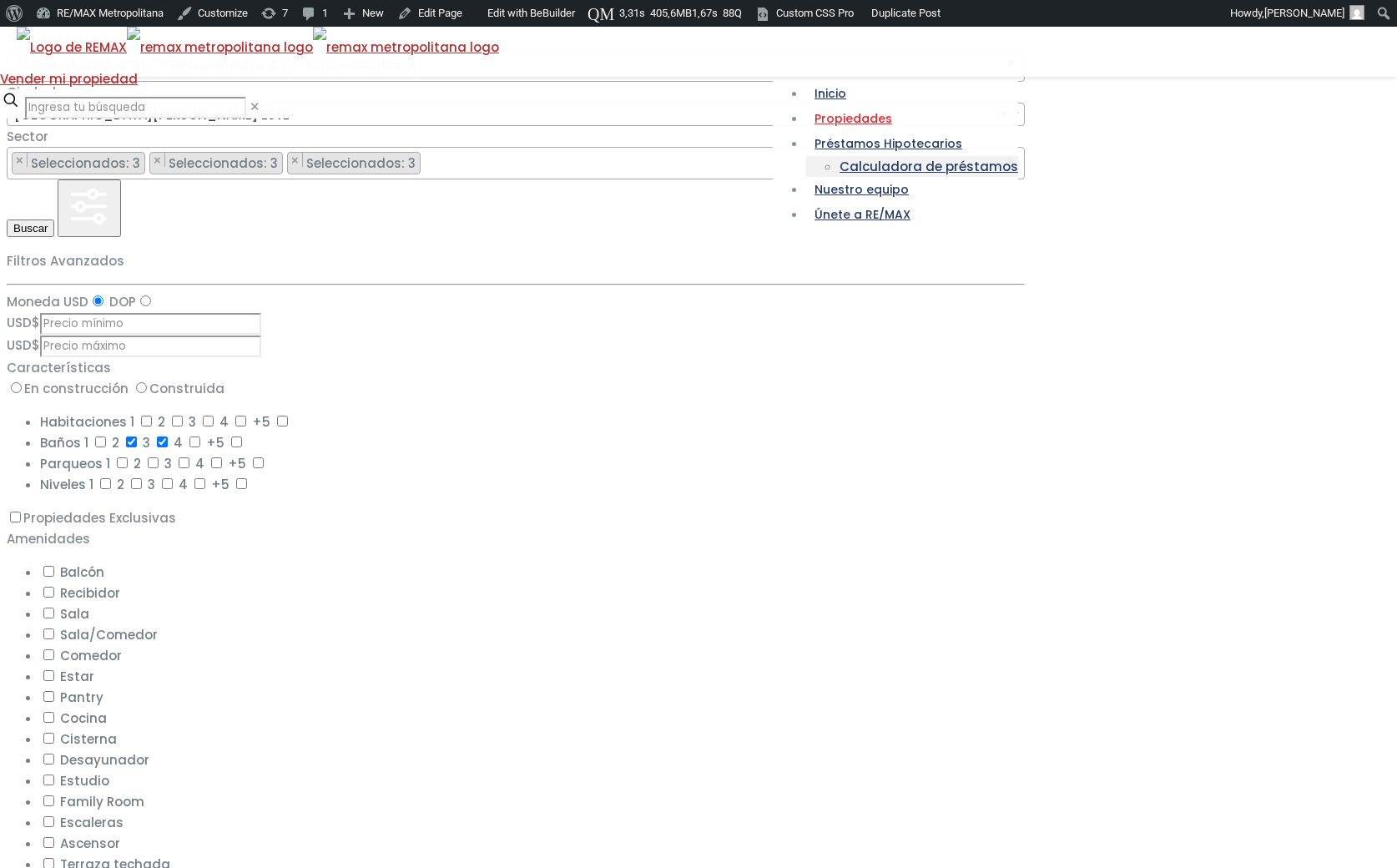
scroll to position [247, 0]
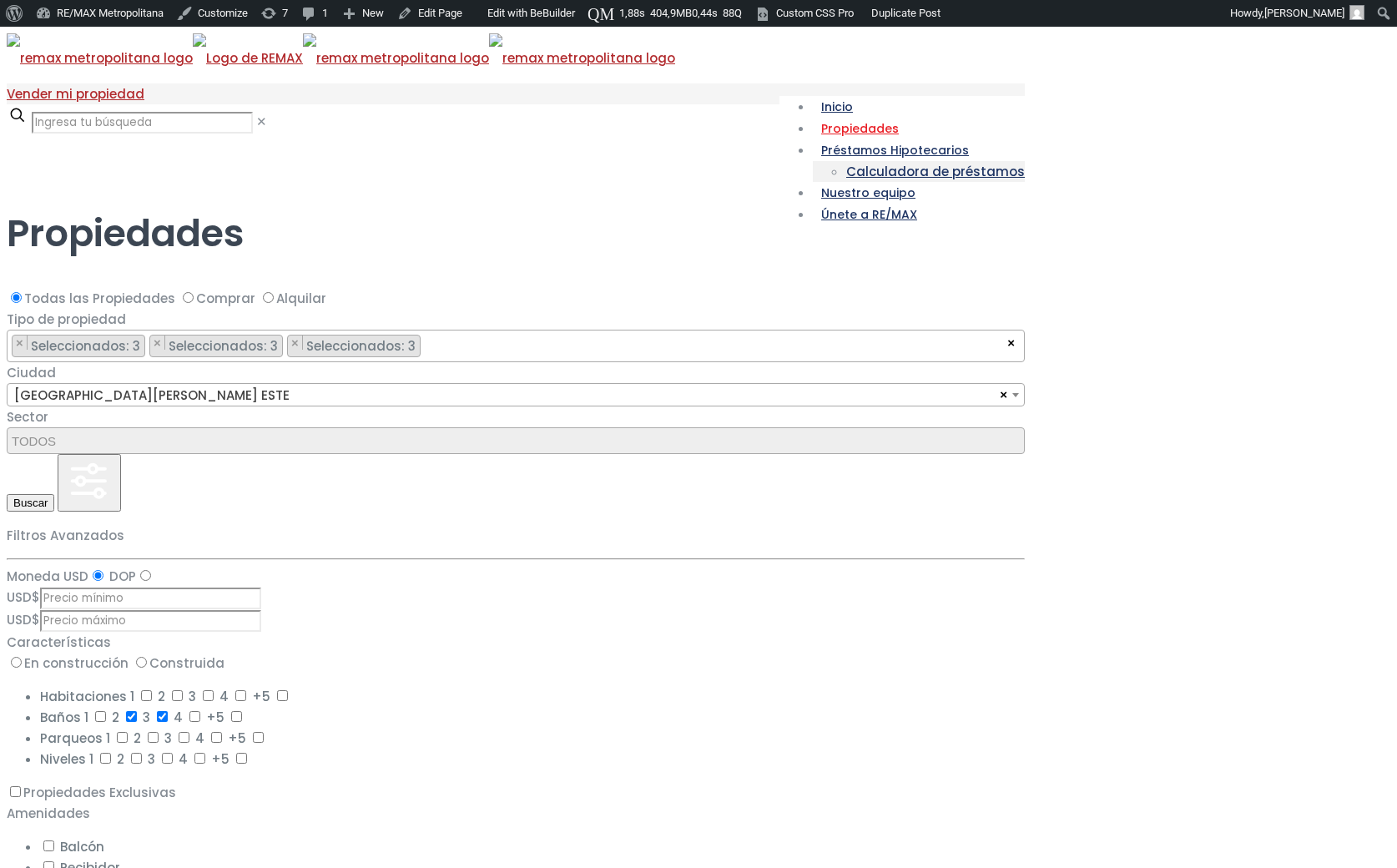
select select "13154"
